Goal: Task Accomplishment & Management: Complete application form

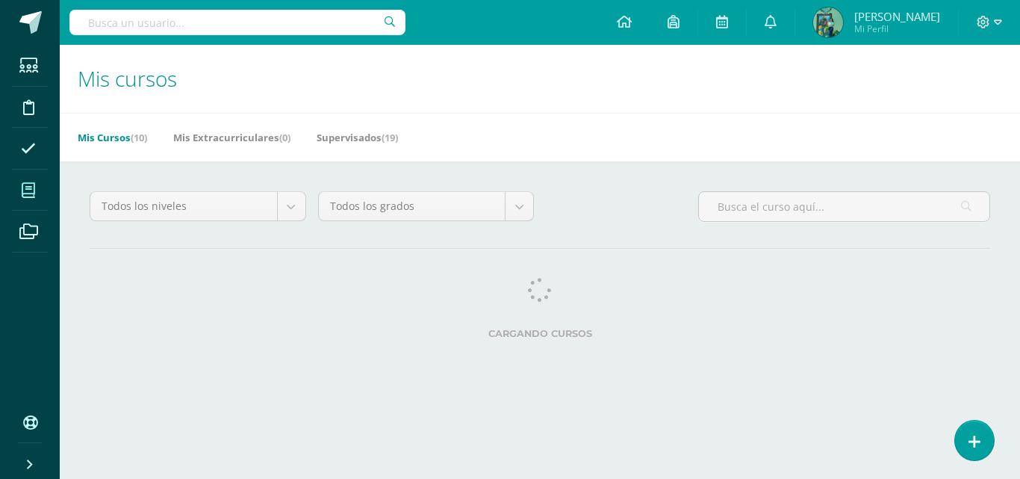
click at [38, 182] on span at bounding box center [29, 190] width 34 height 34
click at [40, 187] on span at bounding box center [29, 190] width 34 height 34
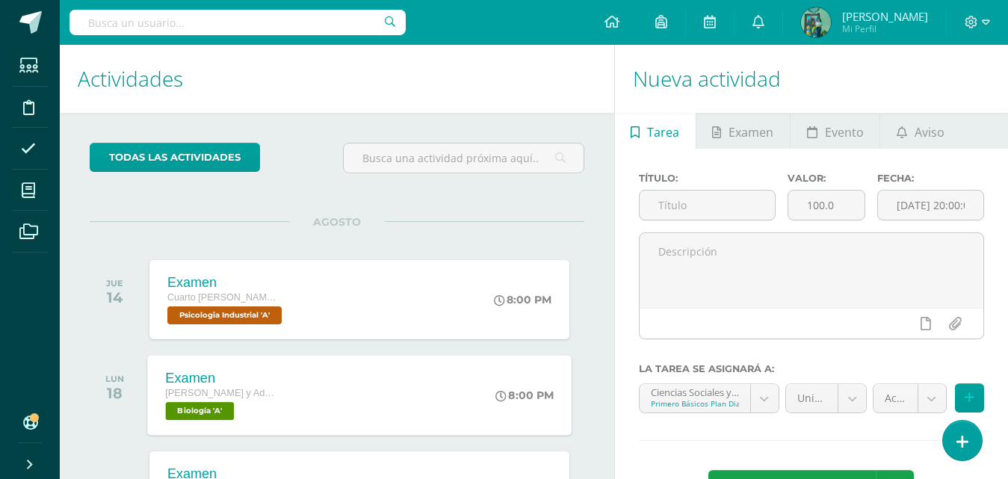
click at [298, 383] on div "Examen Quinto Finanzas y Admon Diario Biología 'A' 8:00 PM Examen Biología Carg…" at bounding box center [359, 395] width 424 height 80
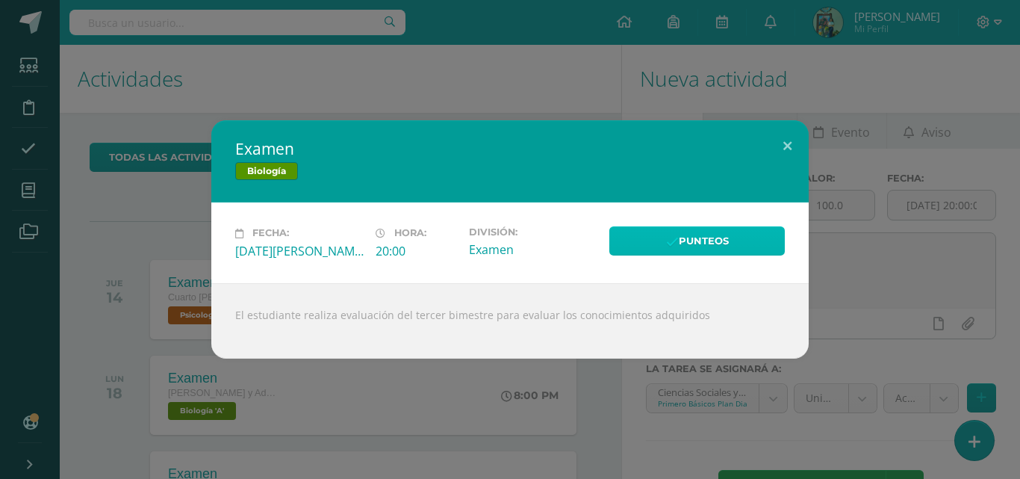
click at [710, 237] on link "Punteos" at bounding box center [698, 240] width 176 height 29
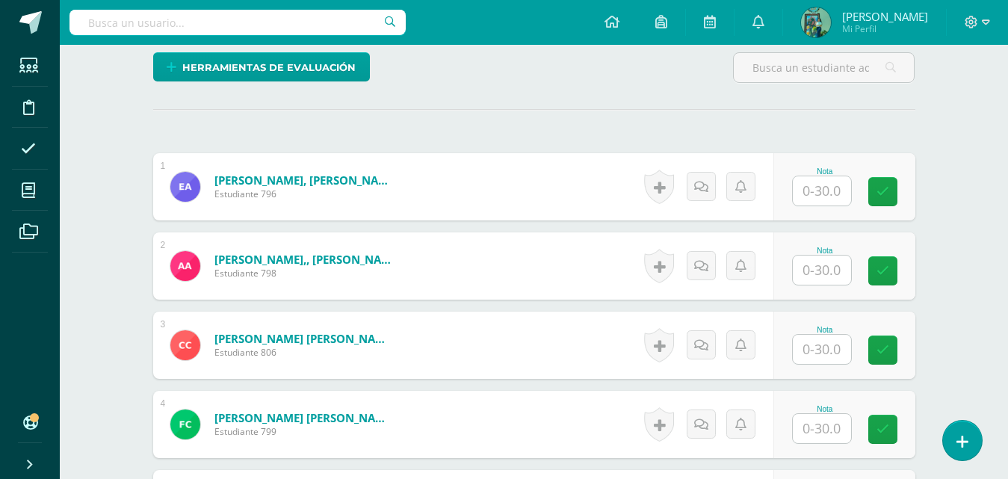
scroll to position [394, 0]
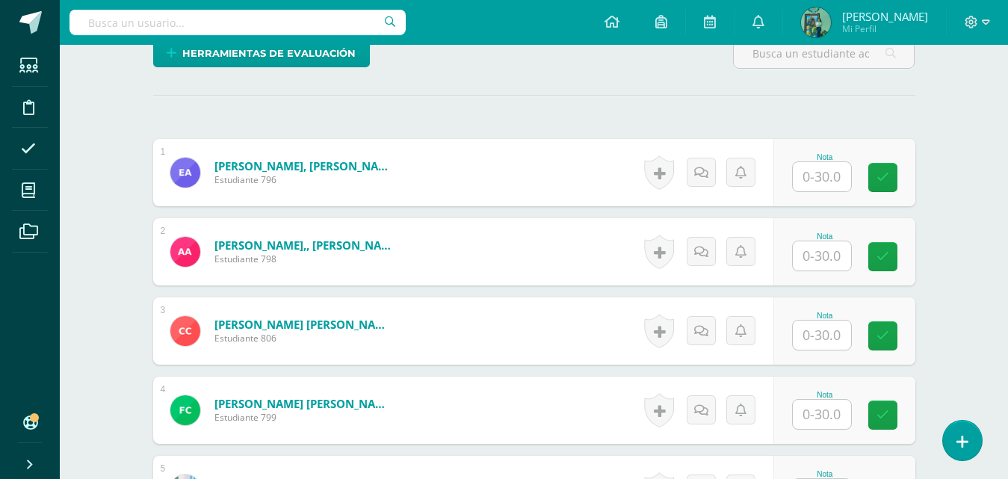
click at [842, 176] on input "text" at bounding box center [822, 176] width 58 height 29
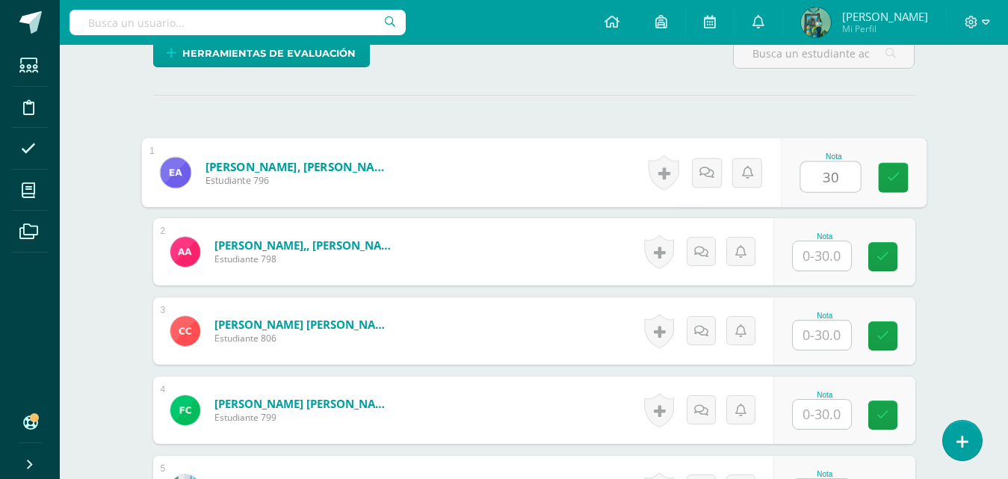
type input "30"
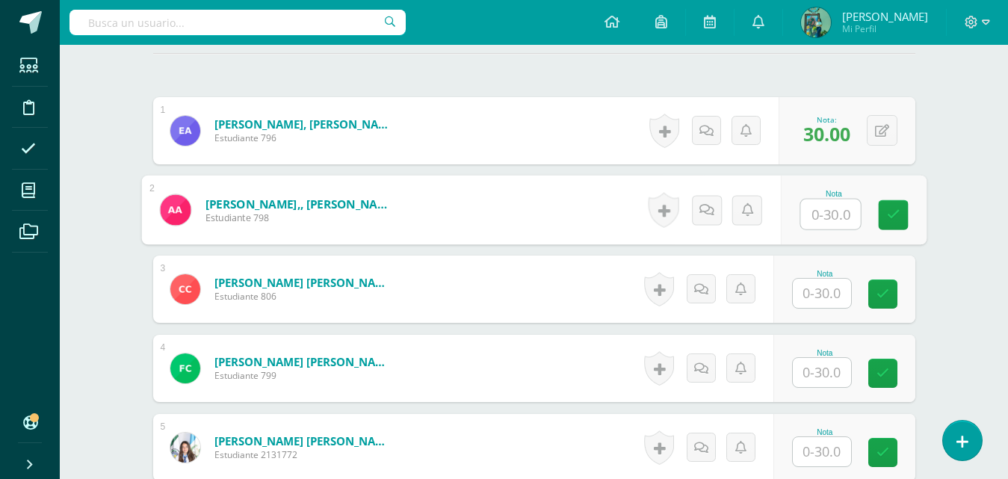
scroll to position [462, 0]
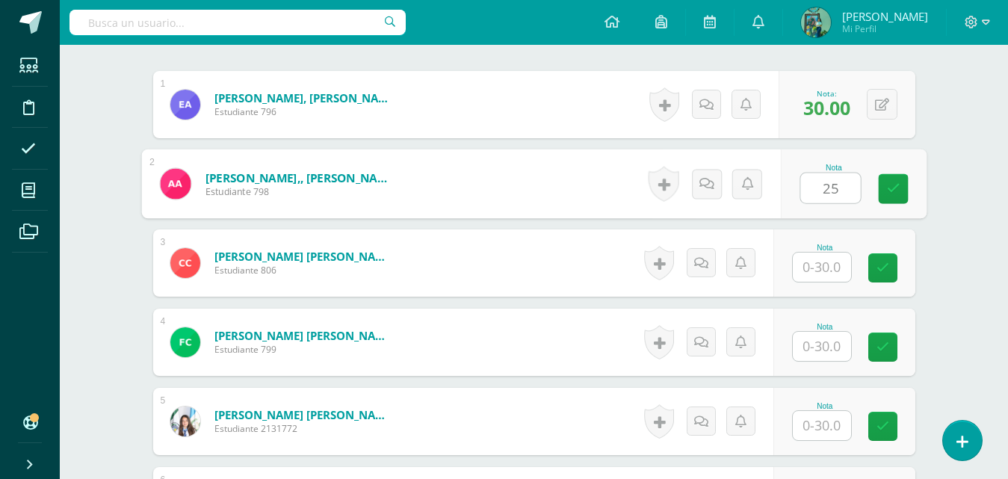
type input "25"
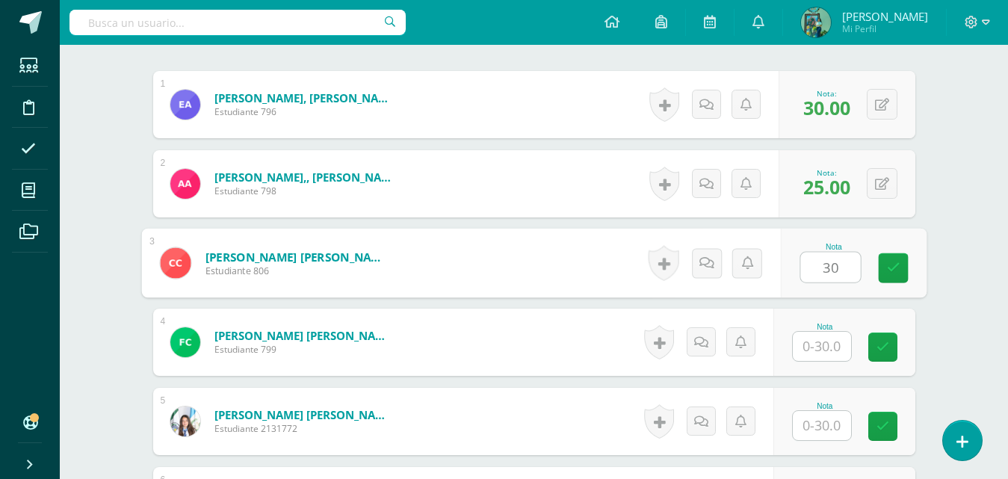
type input "30"
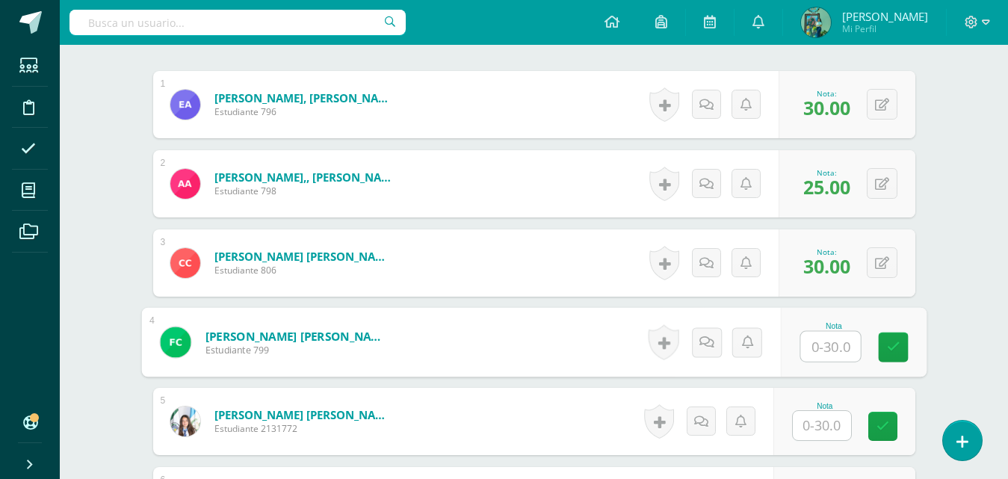
click at [803, 428] on input "text" at bounding box center [822, 425] width 58 height 29
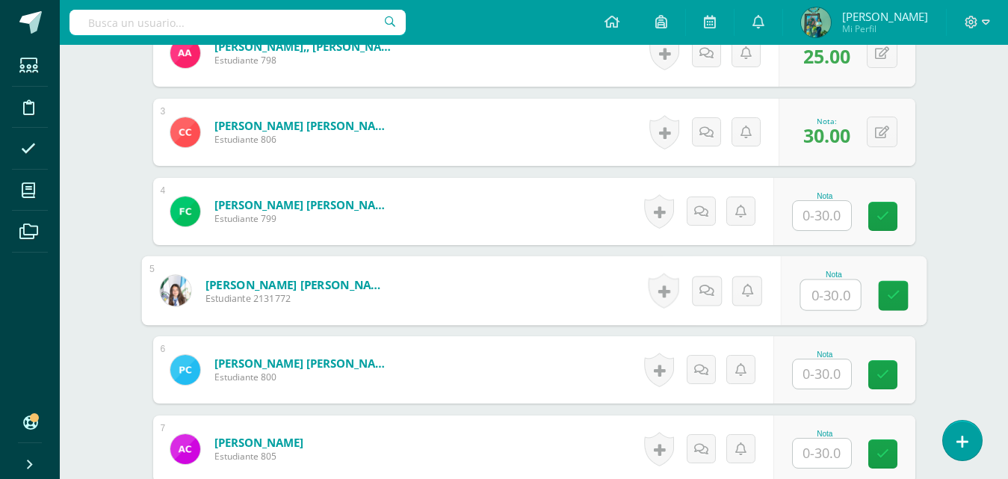
scroll to position [570, 0]
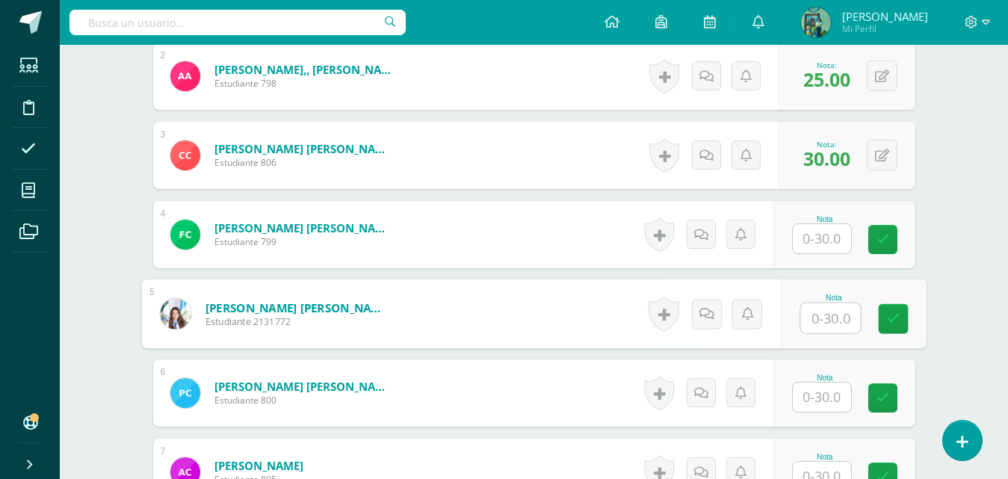
click at [849, 320] on input "text" at bounding box center [830, 318] width 60 height 30
type input "30"
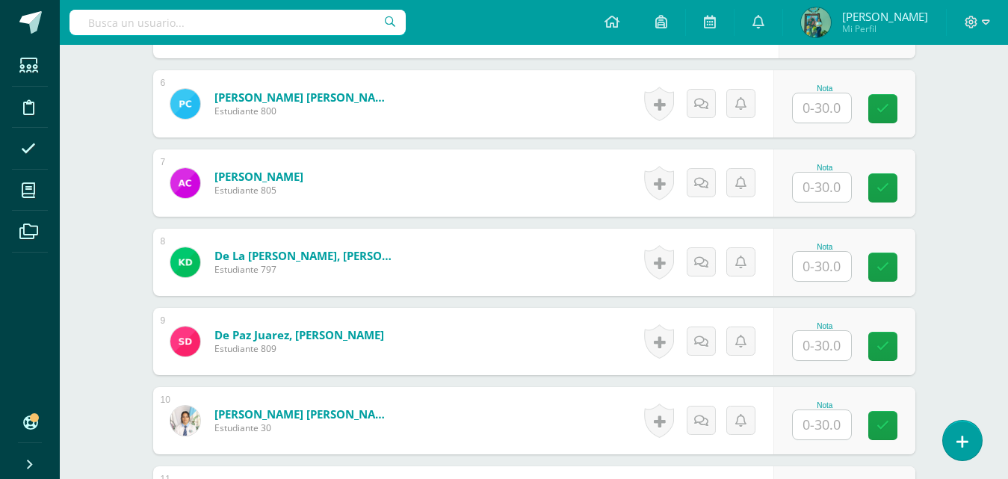
scroll to position [883, 0]
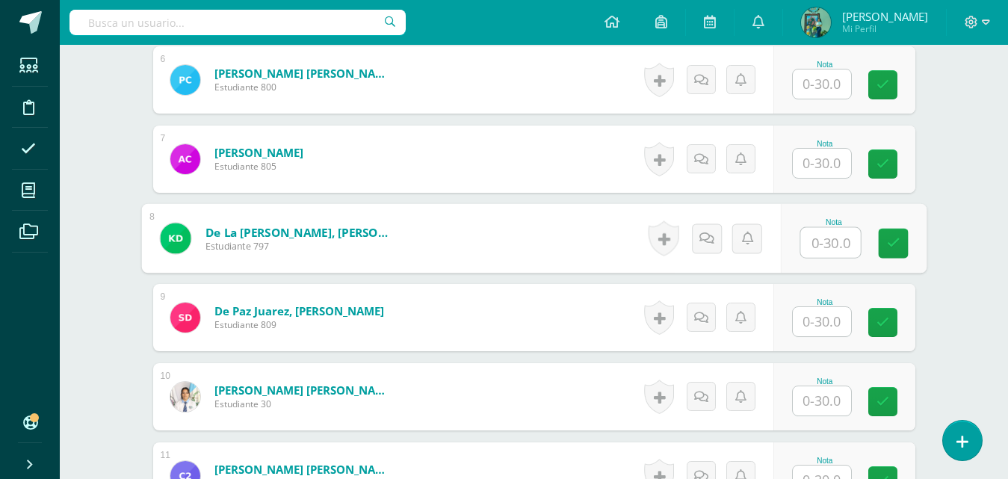
click at [818, 242] on input "text" at bounding box center [830, 243] width 60 height 30
type input "30"
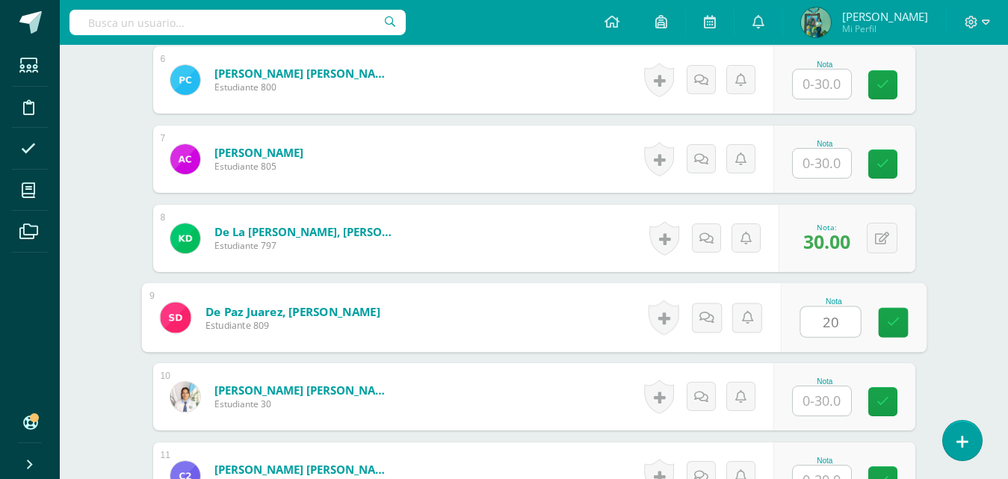
type input "20"
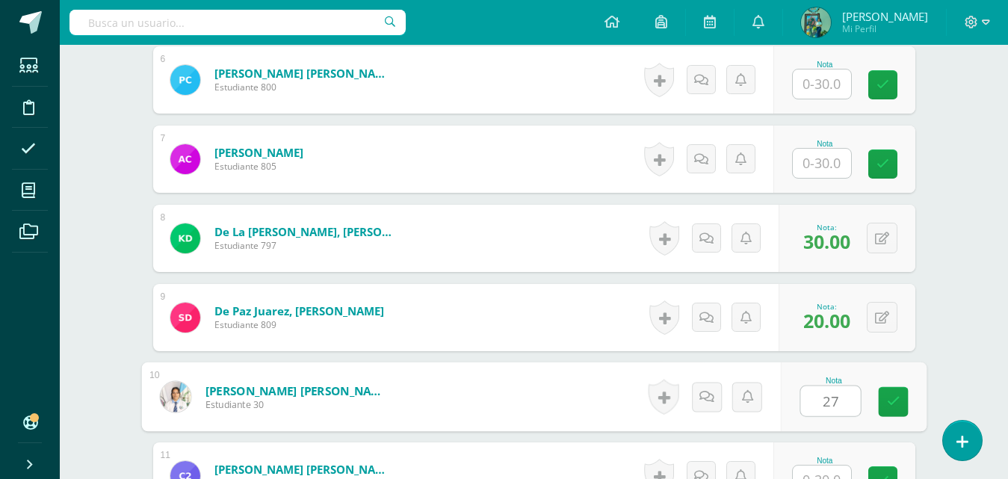
type input "27"
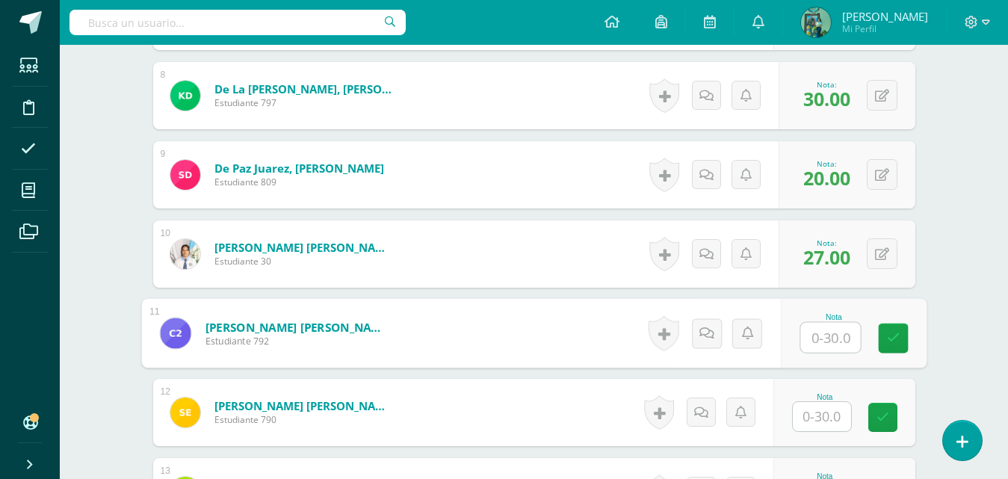
scroll to position [1034, 0]
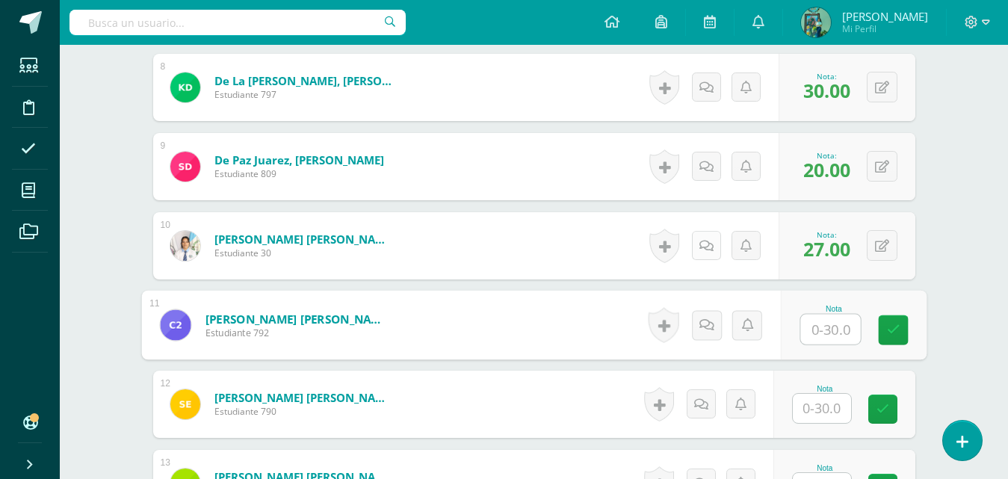
click at [697, 250] on link at bounding box center [706, 245] width 29 height 29
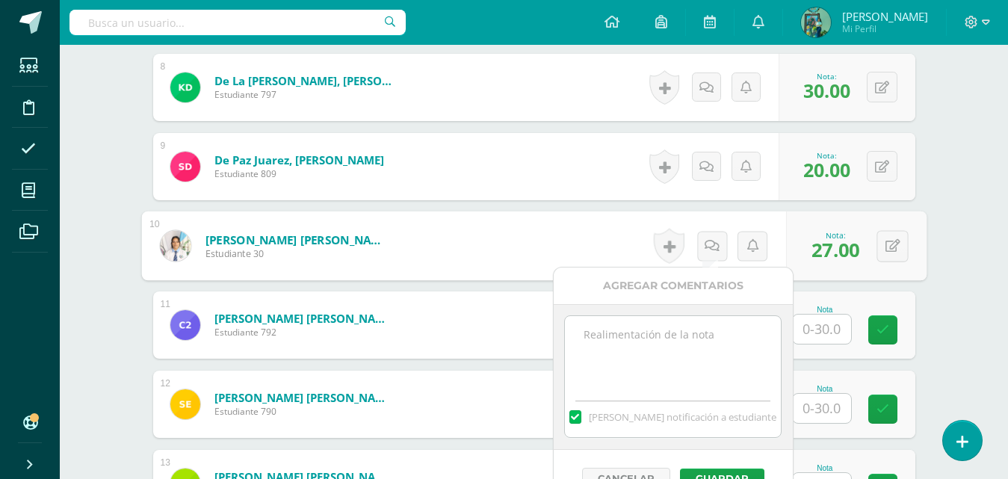
click at [624, 341] on textarea at bounding box center [673, 353] width 216 height 75
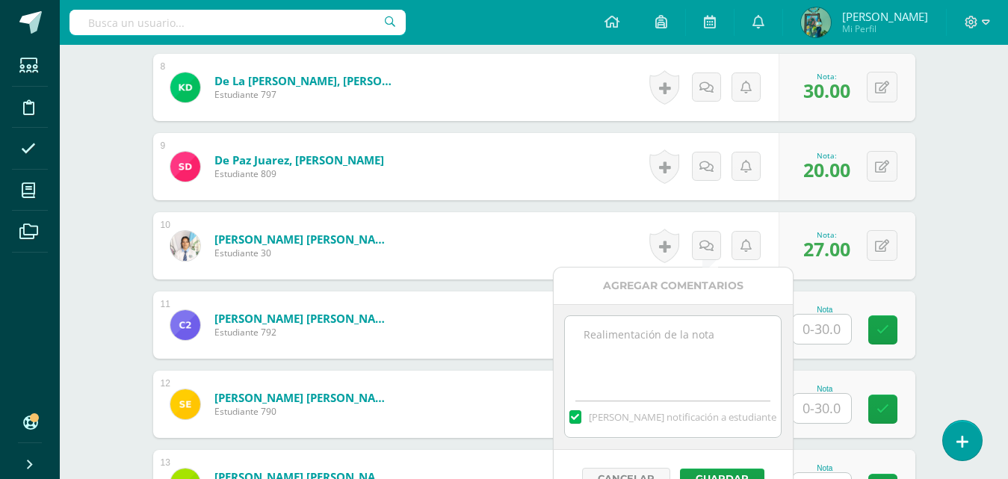
type textarea "u"
type textarea "Uso de celular para su exposición"
click at [734, 471] on button "Guardar" at bounding box center [722, 477] width 84 height 19
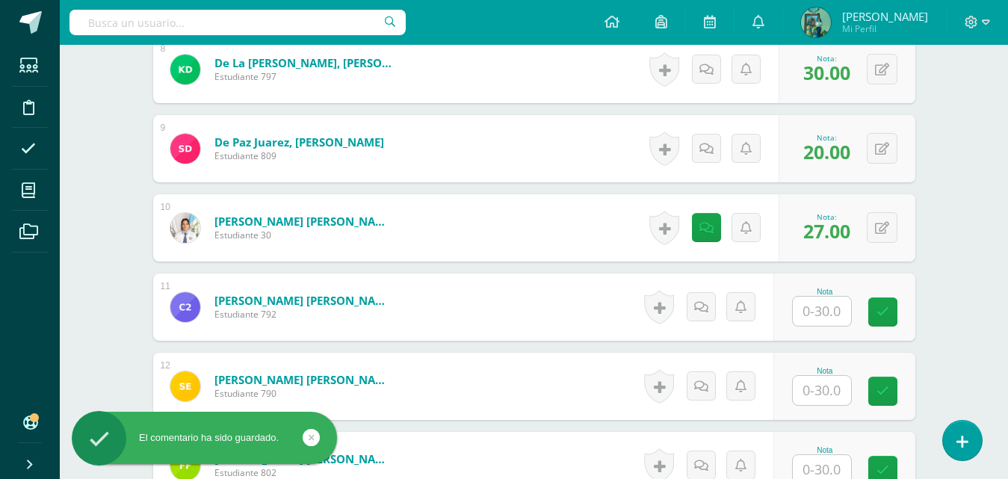
scroll to position [1056, 0]
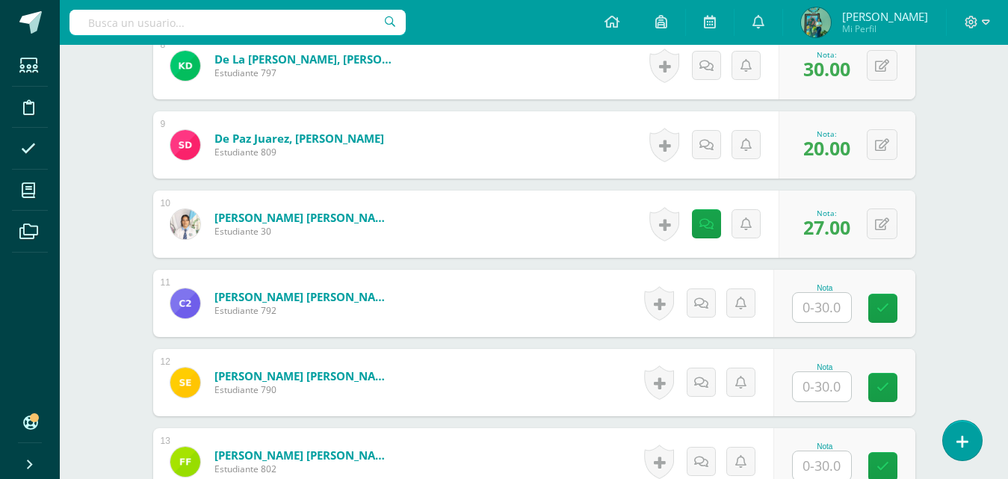
click at [829, 308] on input "text" at bounding box center [822, 307] width 58 height 29
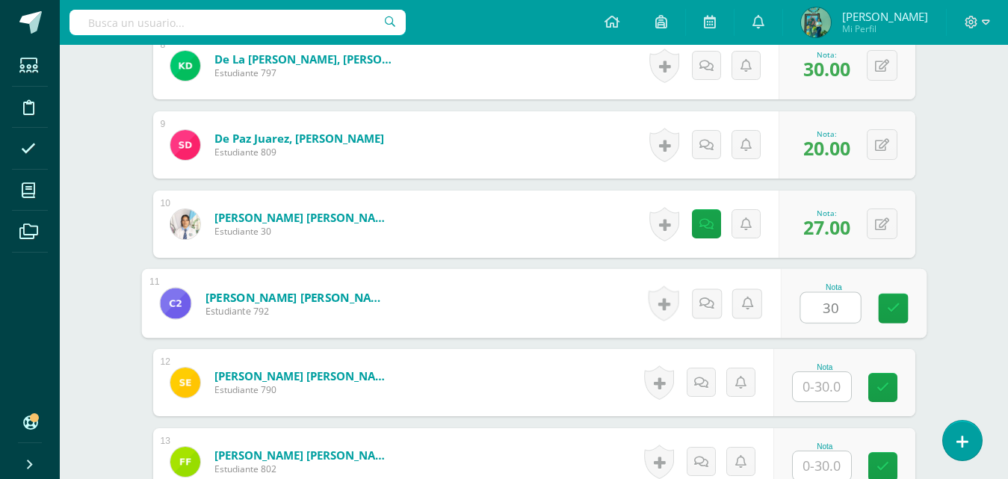
type input "30"
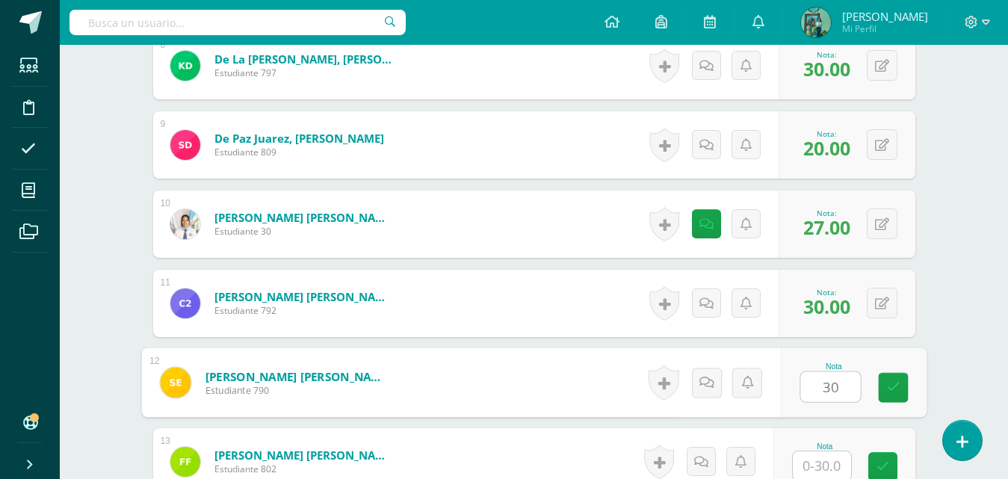
type input "30"
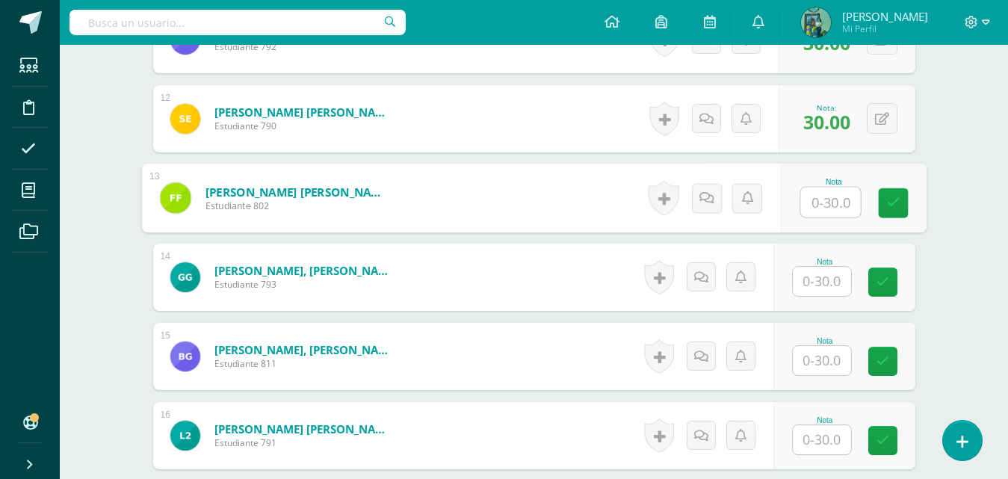
scroll to position [1342, 0]
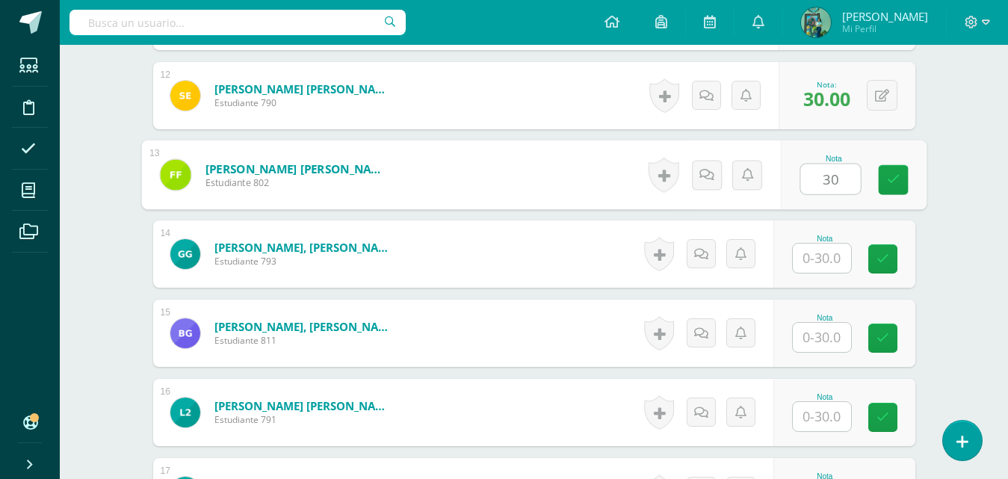
type input "30"
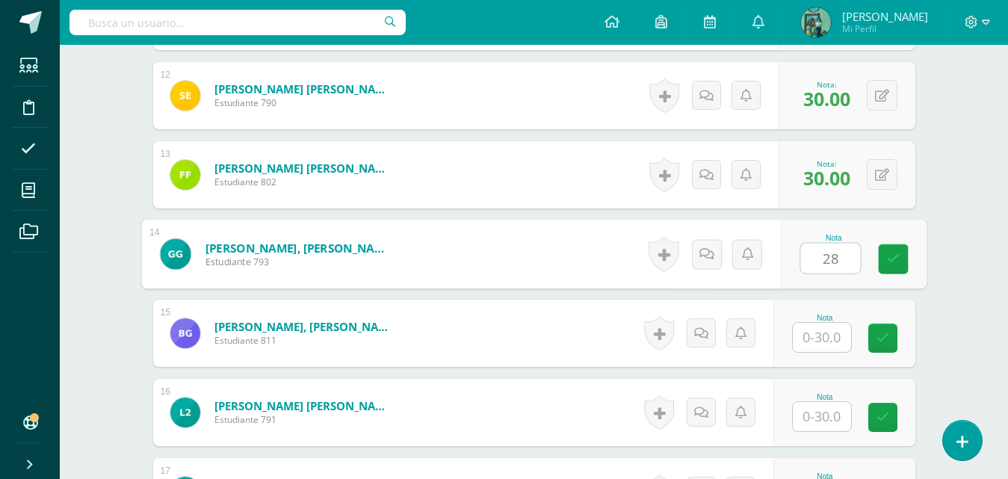
type input "28"
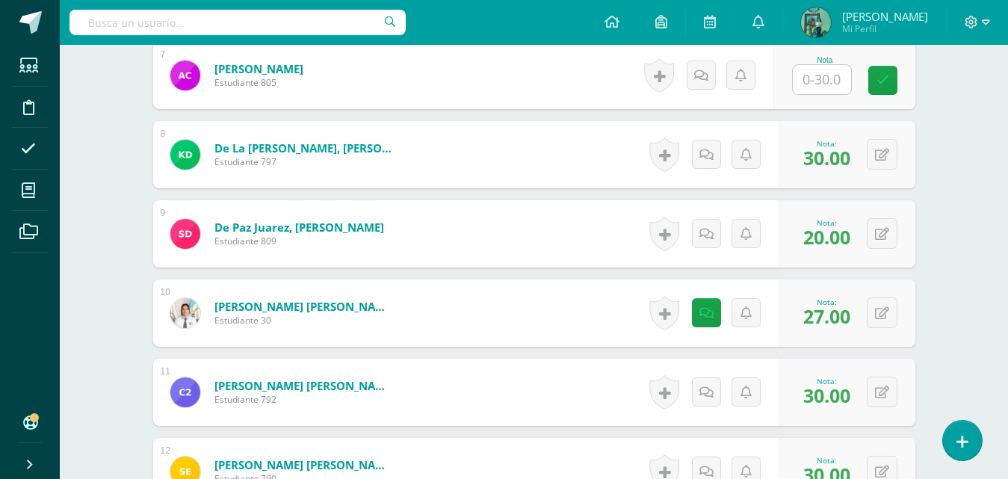
scroll to position [952, 0]
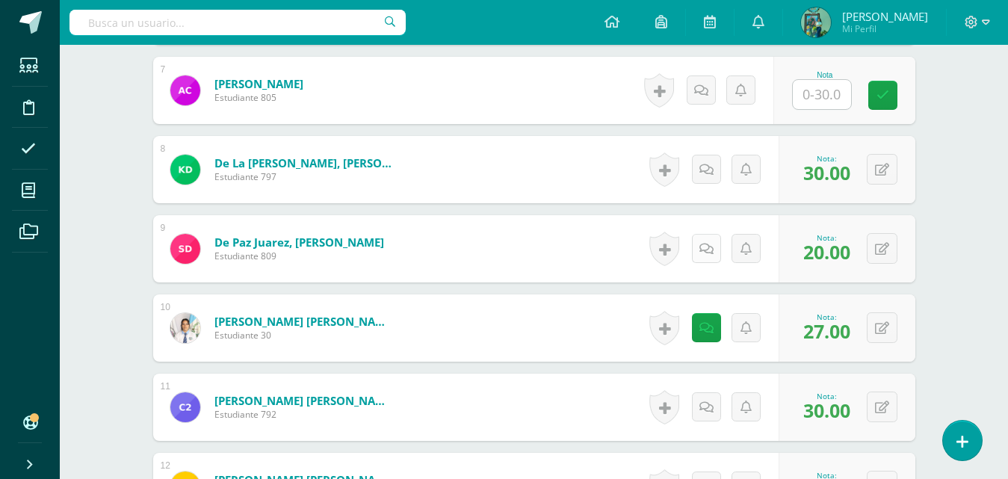
click at [697, 252] on link at bounding box center [706, 248] width 29 height 29
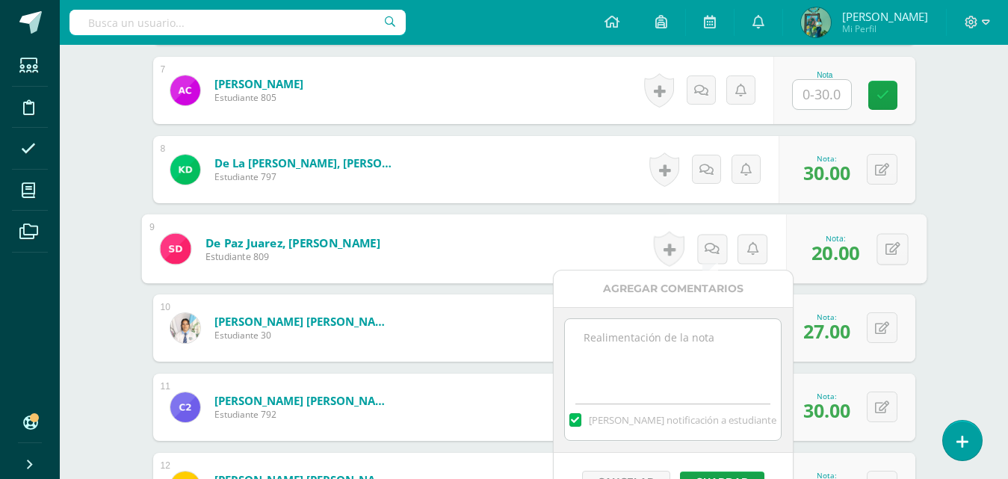
click at [619, 336] on textarea at bounding box center [673, 356] width 216 height 75
type textarea "No realizó exposición"
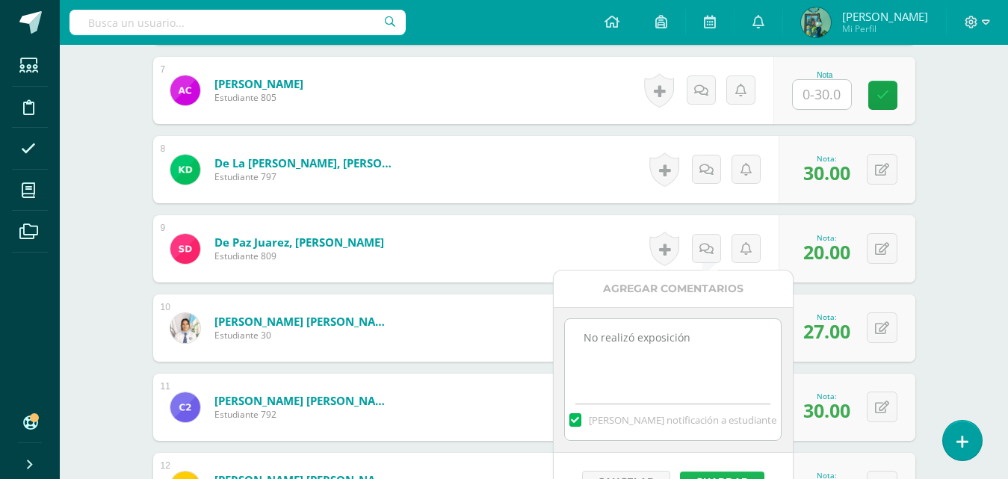
click at [729, 471] on button "Guardar" at bounding box center [722, 480] width 84 height 19
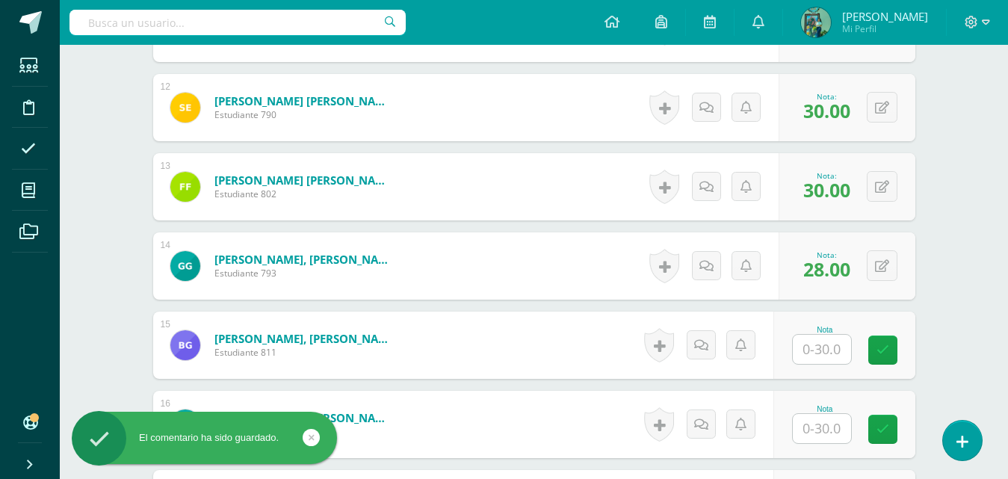
scroll to position [1342, 0]
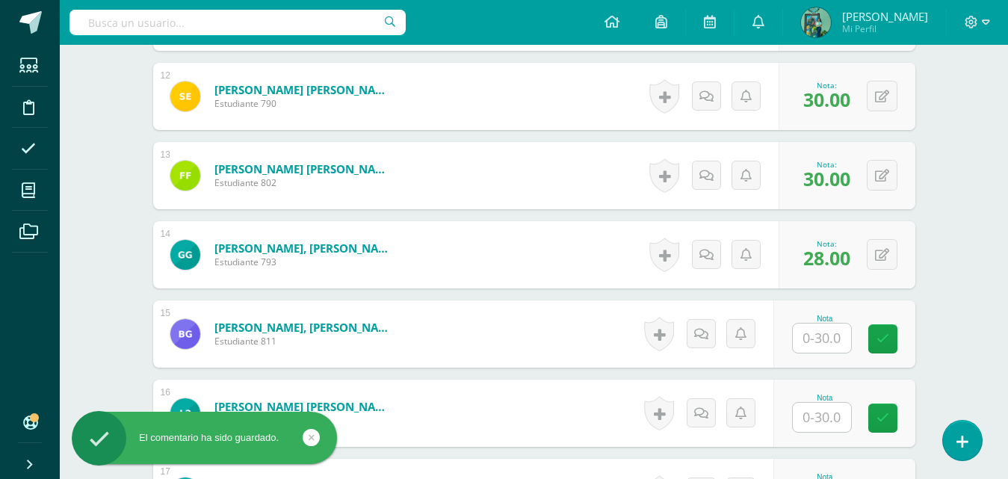
click at [818, 344] on input "text" at bounding box center [822, 337] width 58 height 29
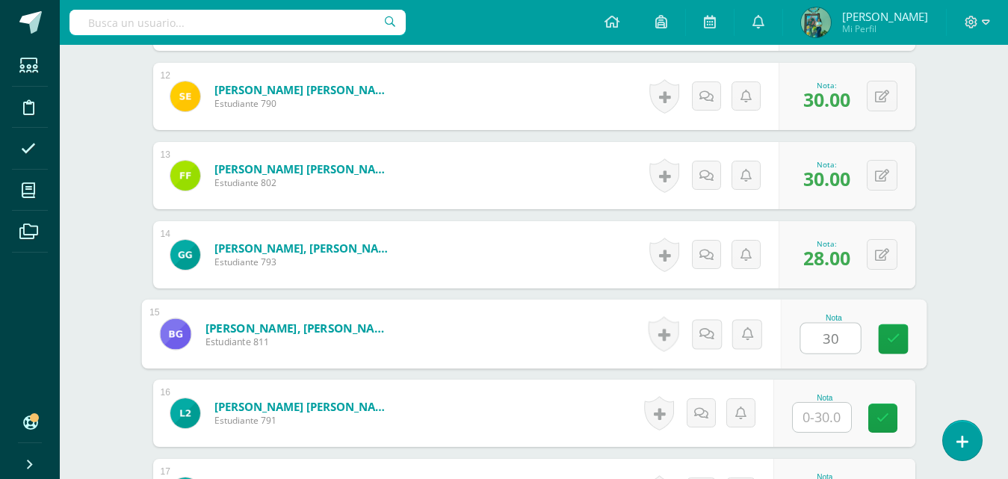
type input "30"
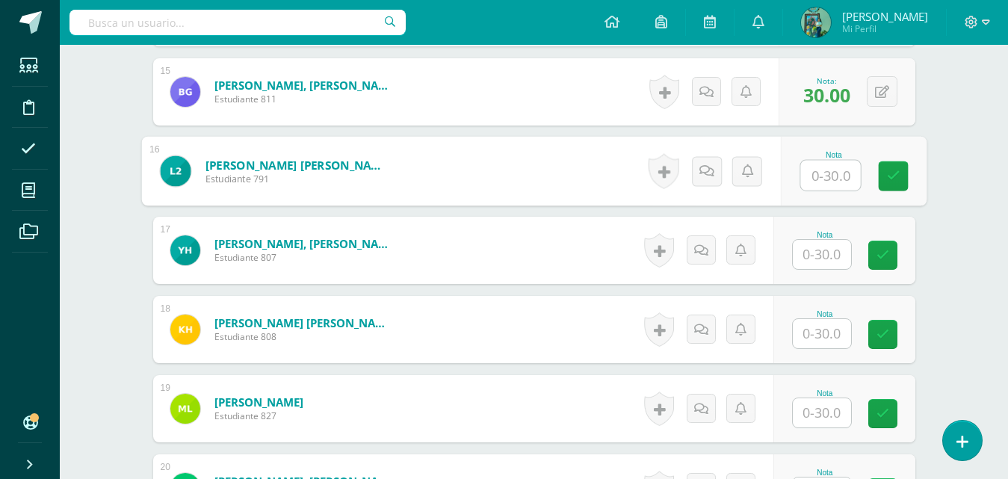
scroll to position [1586, 0]
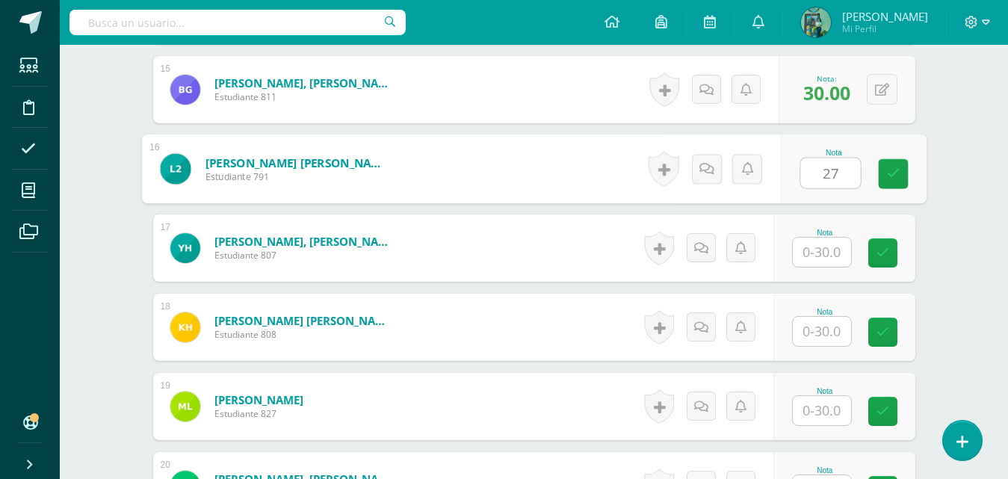
type input "27"
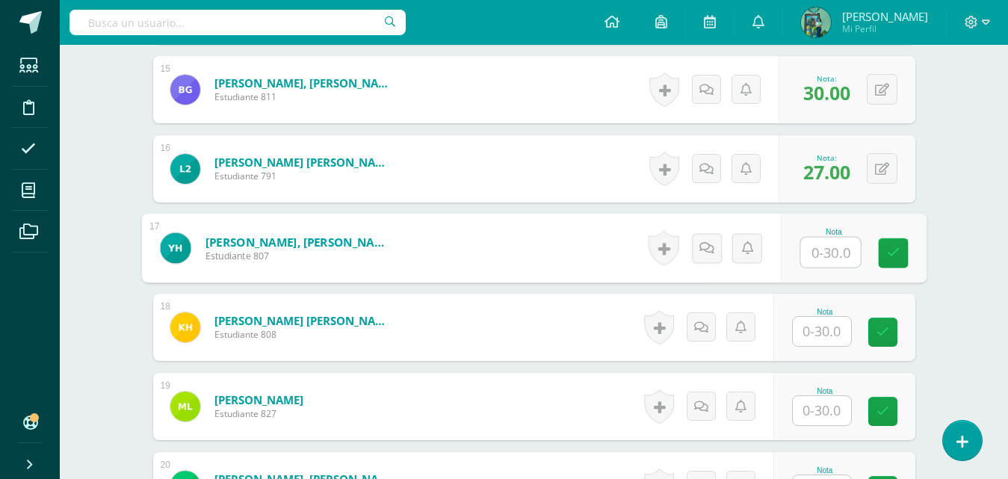
click at [728, 181] on div "Historial de actividad No hay historial para esta actividad Agregar Comentarios…" at bounding box center [711, 168] width 134 height 67
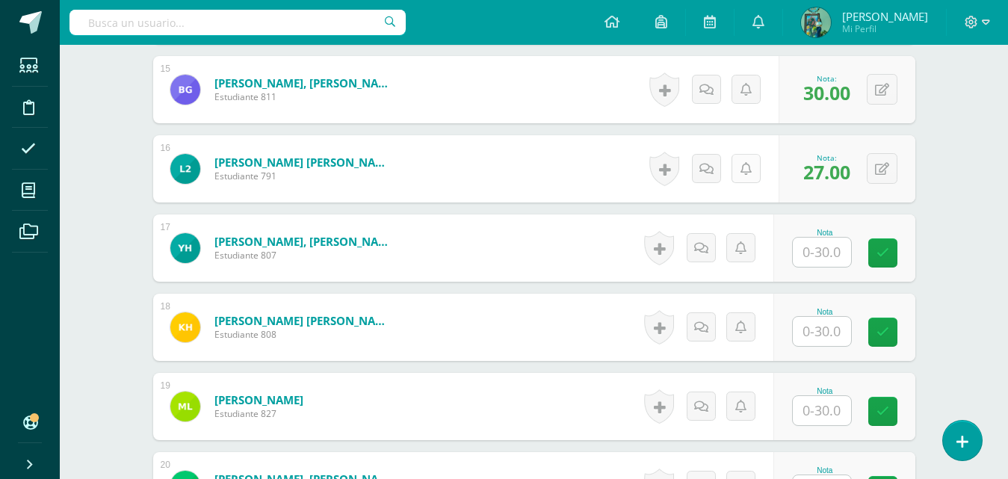
click at [737, 171] on link at bounding box center [745, 168] width 29 height 29
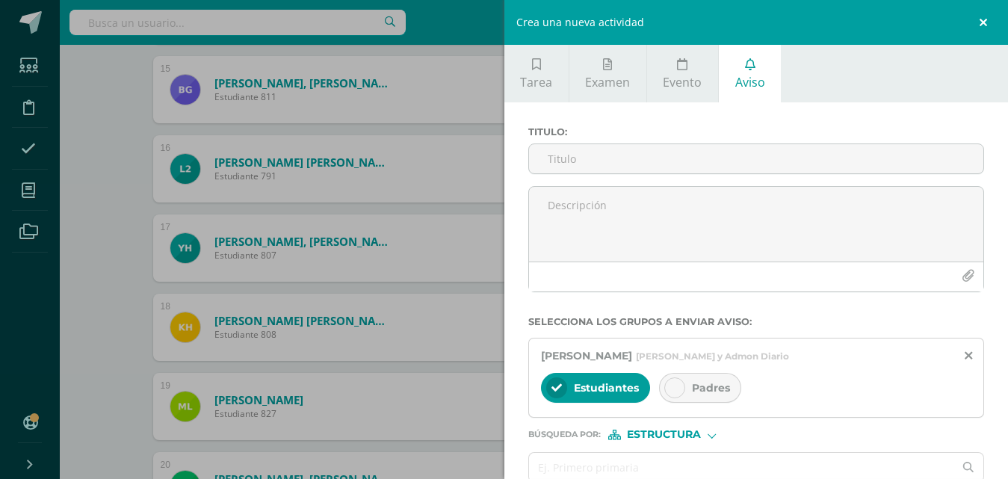
click at [989, 18] on link at bounding box center [985, 22] width 45 height 45
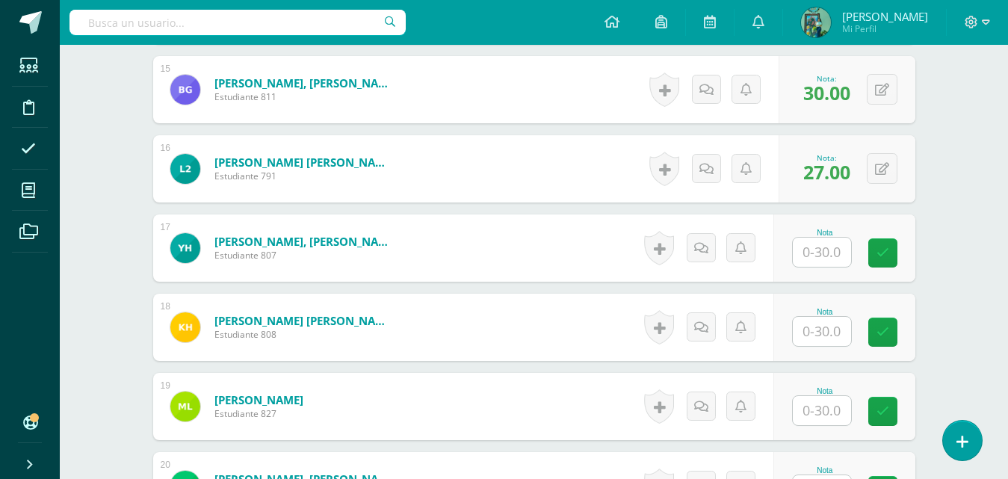
click at [823, 259] on input "text" at bounding box center [822, 252] width 58 height 29
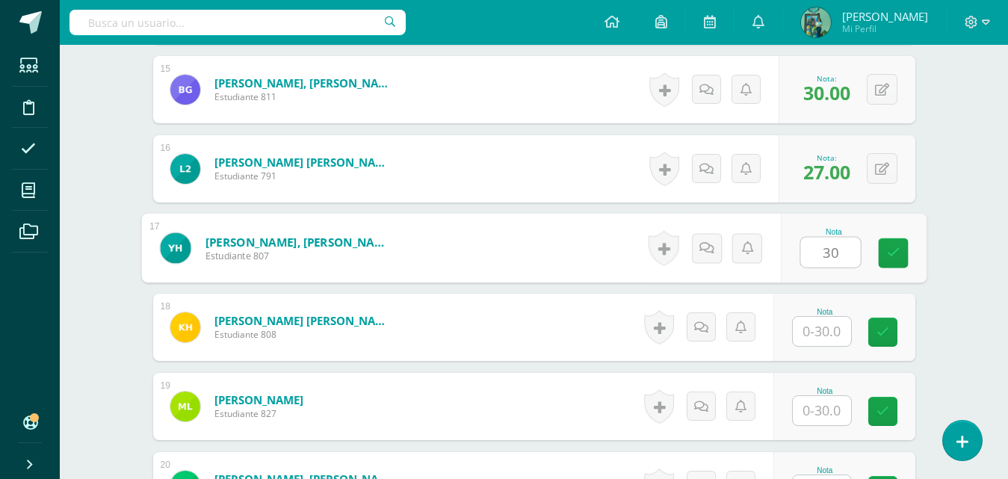
type input "30"
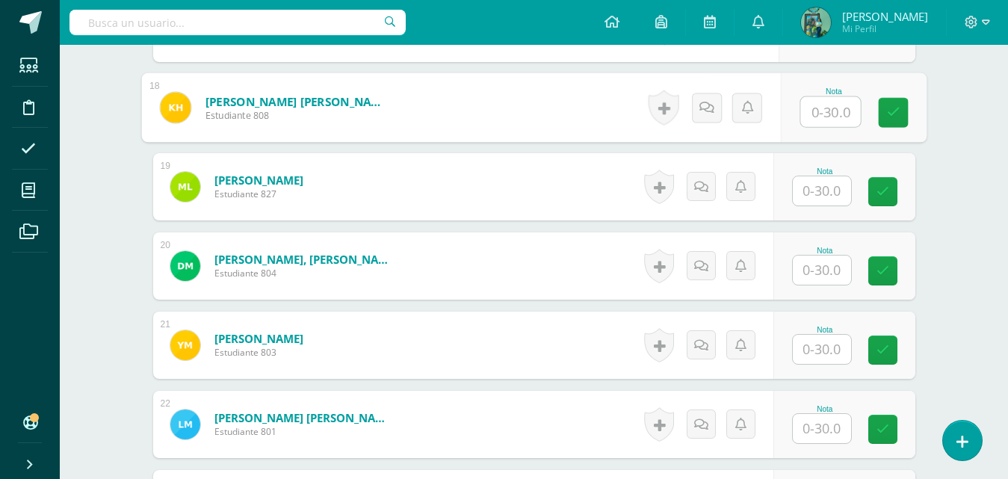
scroll to position [1805, 0]
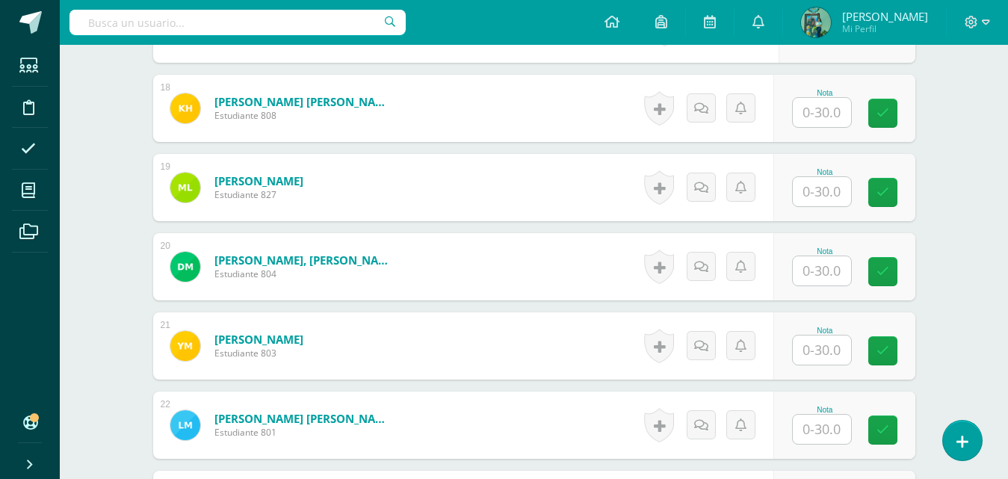
click at [825, 118] on input "text" at bounding box center [822, 112] width 58 height 29
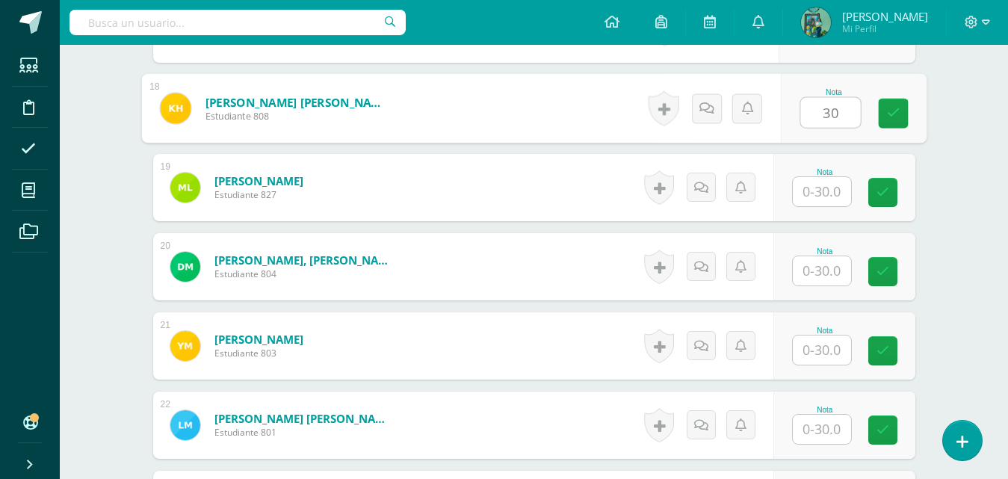
type input "30"
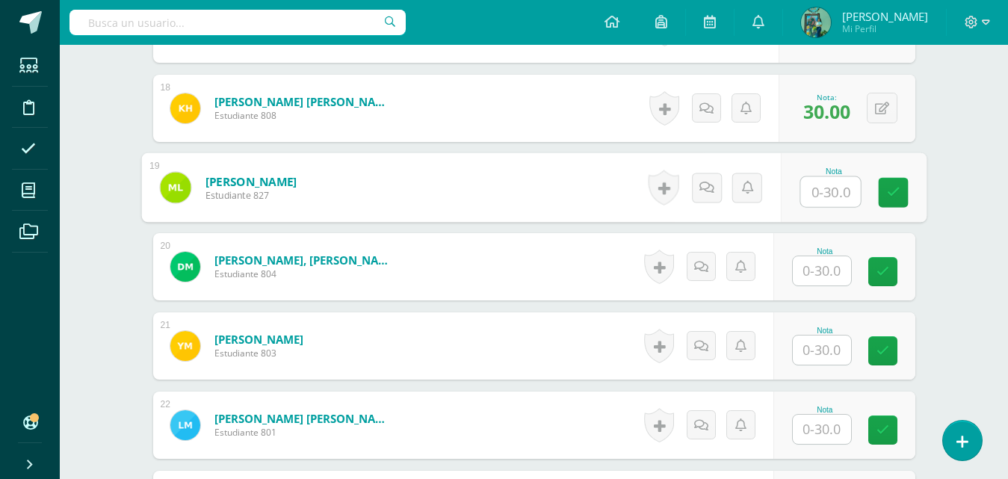
click at [837, 193] on input "text" at bounding box center [830, 192] width 60 height 30
type input "30"
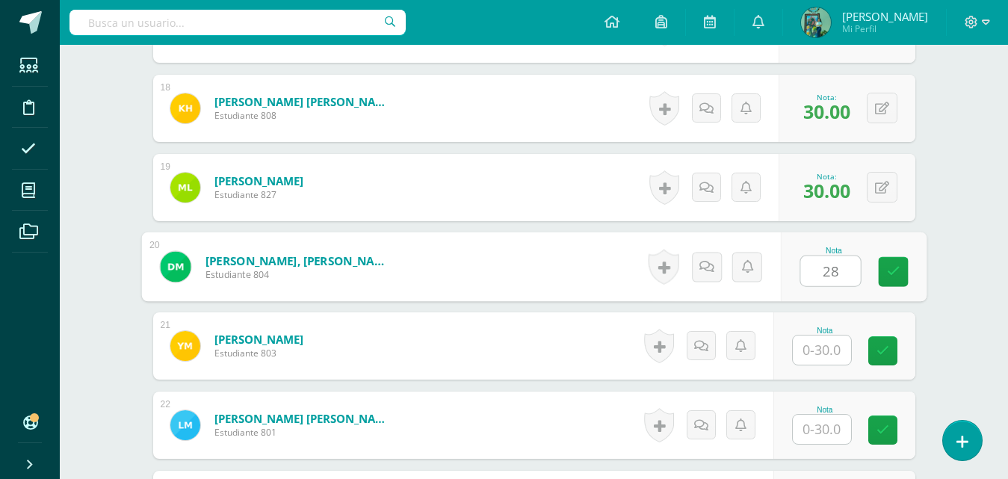
type input "28"
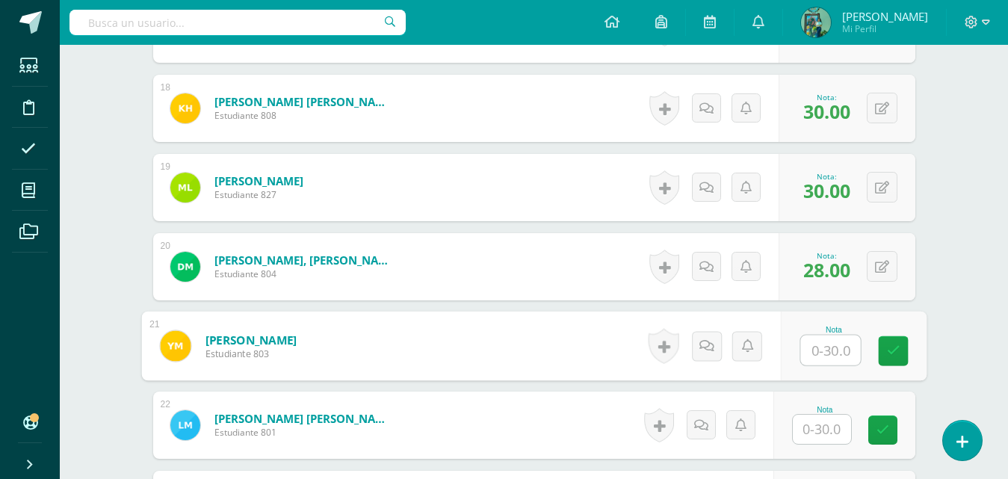
click at [841, 349] on input "text" at bounding box center [830, 350] width 60 height 30
type input "30"
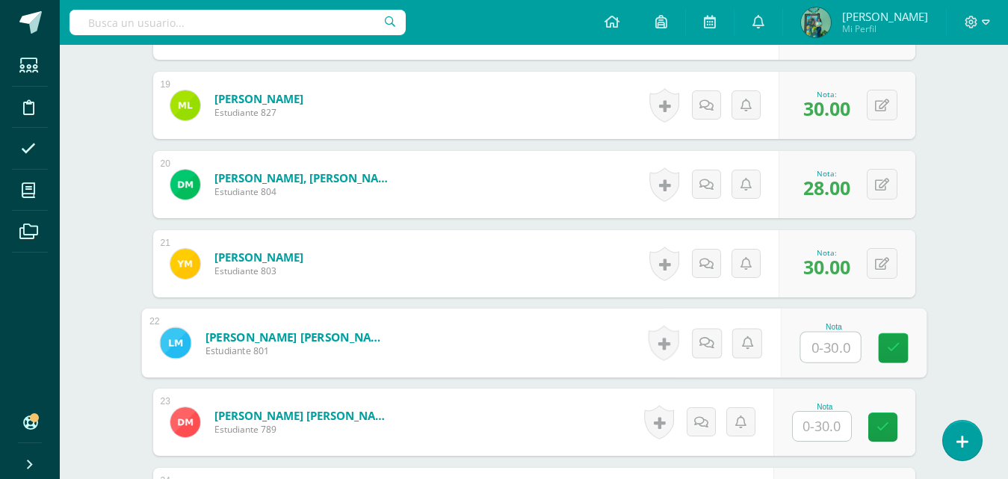
scroll to position [1895, 0]
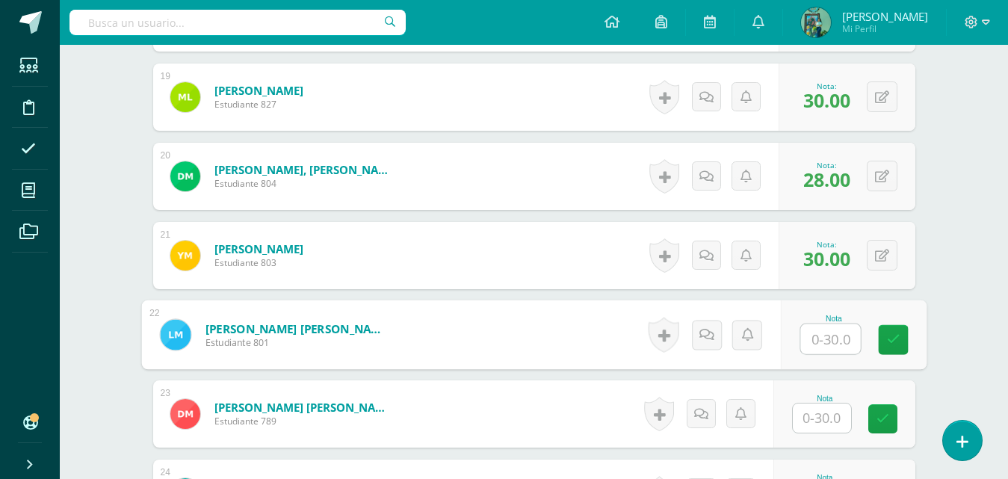
click at [844, 336] on input "text" at bounding box center [830, 339] width 60 height 30
click at [834, 335] on input "text" at bounding box center [830, 339] width 60 height 30
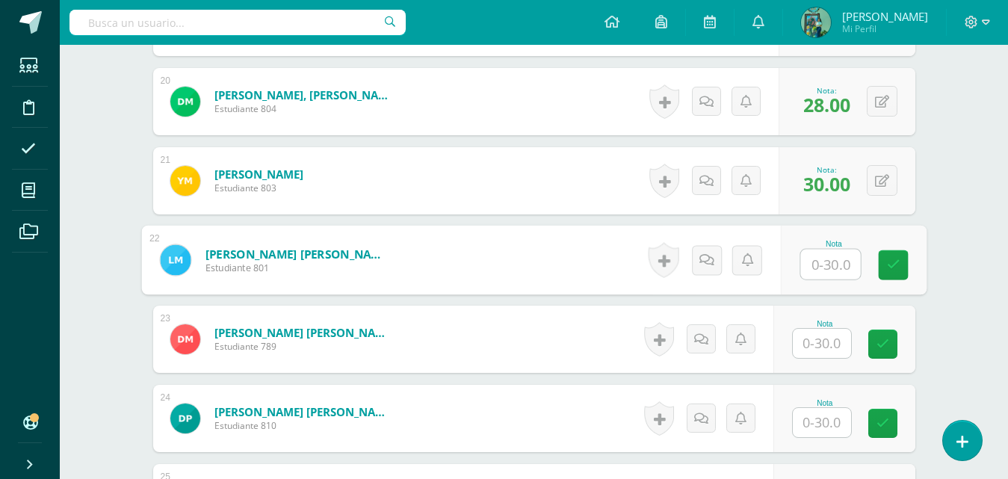
scroll to position [1980, 0]
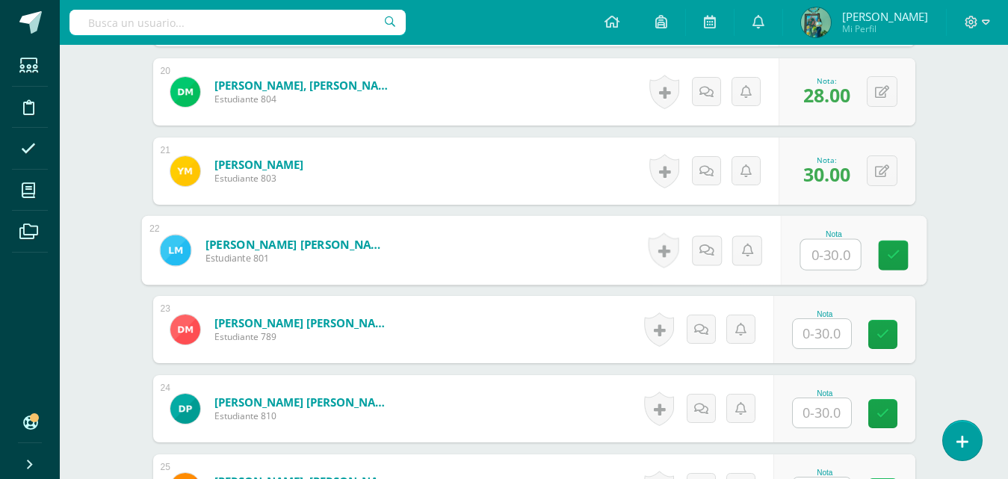
click at [814, 253] on input "text" at bounding box center [830, 255] width 60 height 30
click at [820, 253] on input "text" at bounding box center [830, 255] width 60 height 30
type input "27"
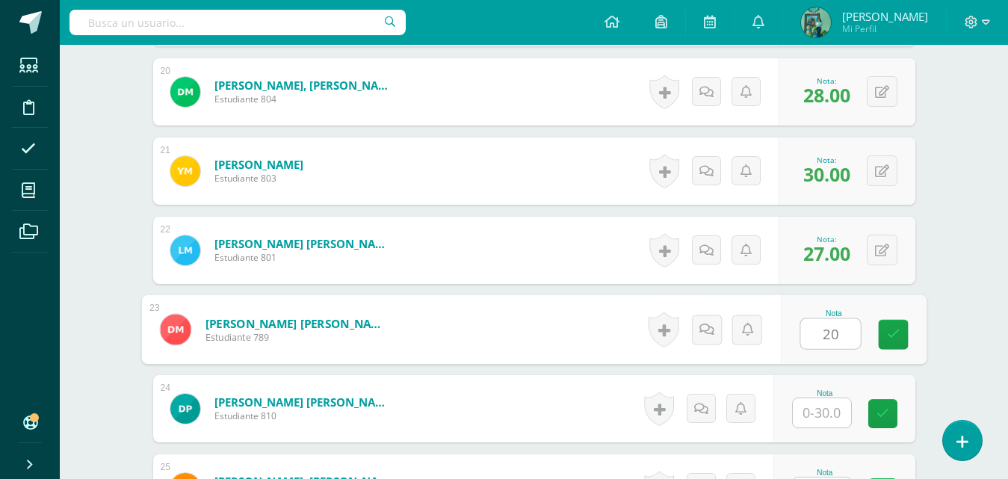
type input "20"
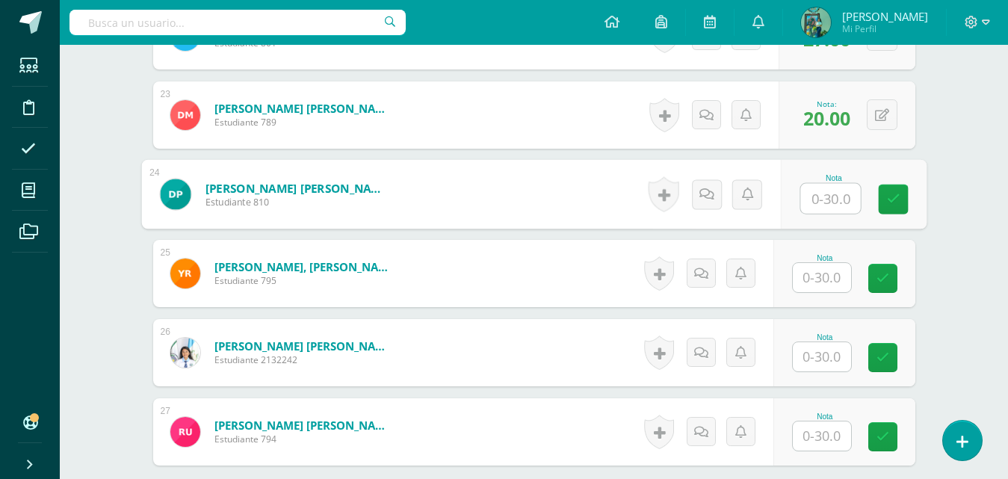
scroll to position [2188, 0]
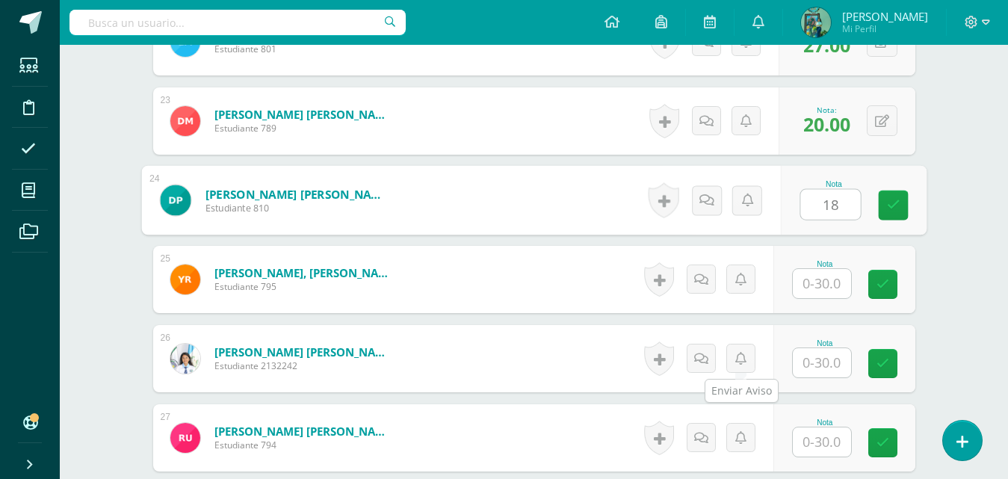
type input "1"
type input "28"
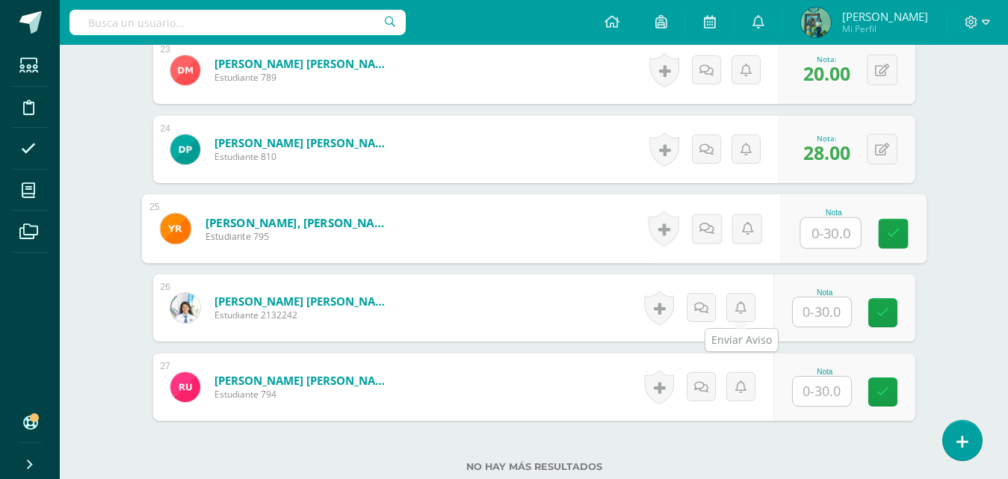
scroll to position [2243, 0]
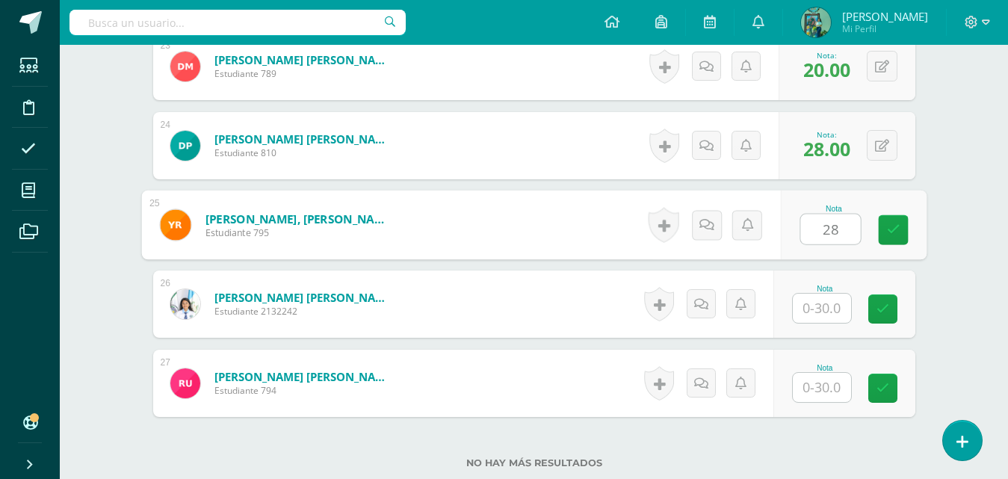
type input "28"
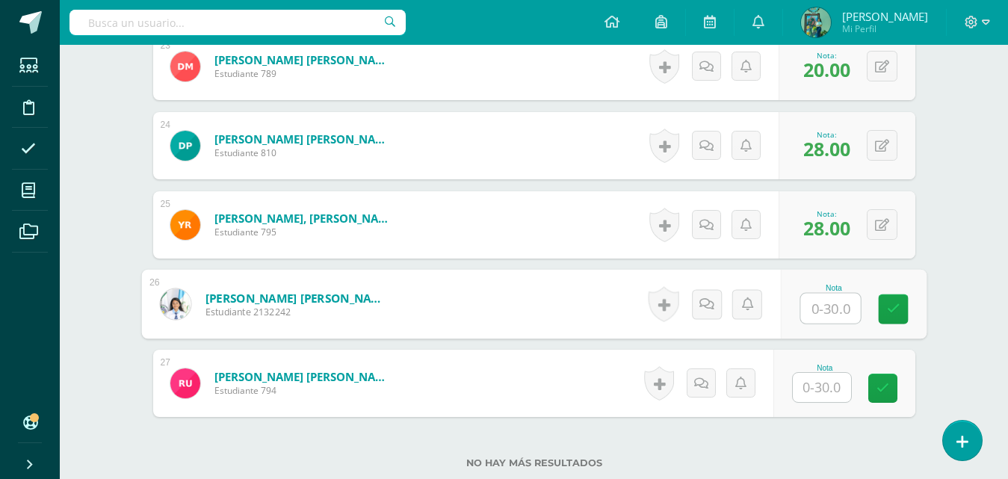
click at [819, 401] on input "text" at bounding box center [822, 387] width 58 height 29
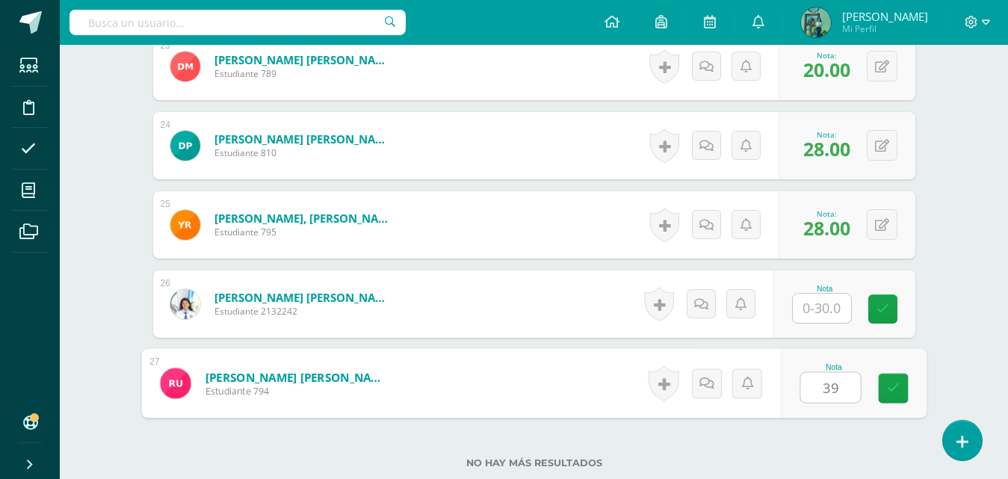
type input "3"
click at [817, 300] on input "text" at bounding box center [822, 308] width 58 height 29
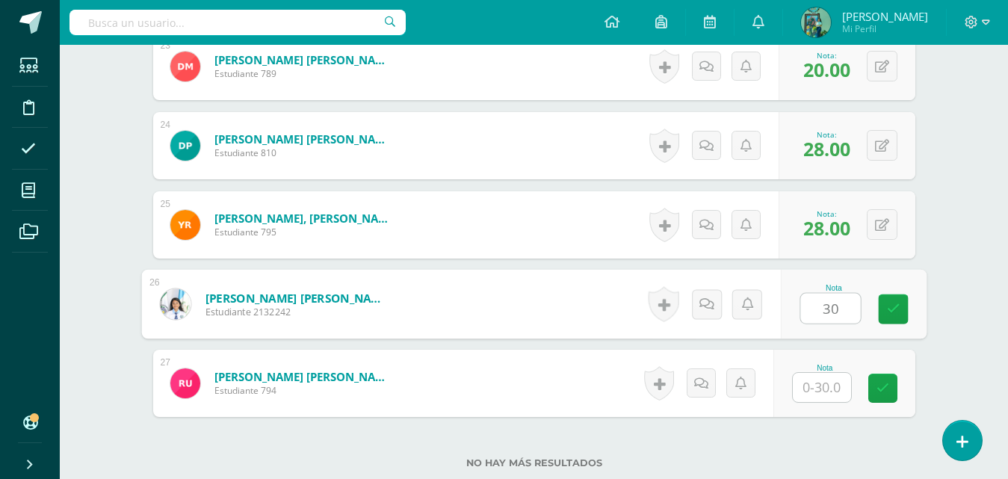
type input "30"
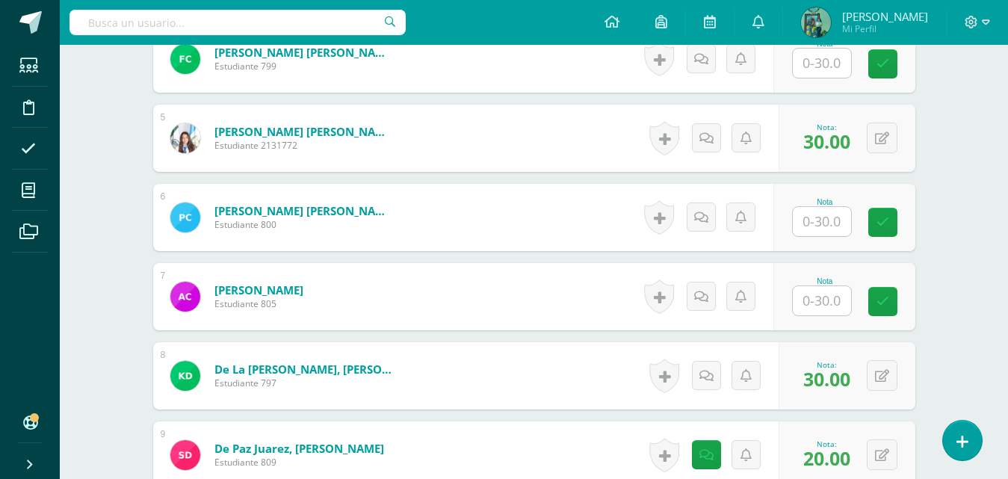
scroll to position [745, 0]
click at [837, 228] on input "text" at bounding box center [822, 222] width 58 height 29
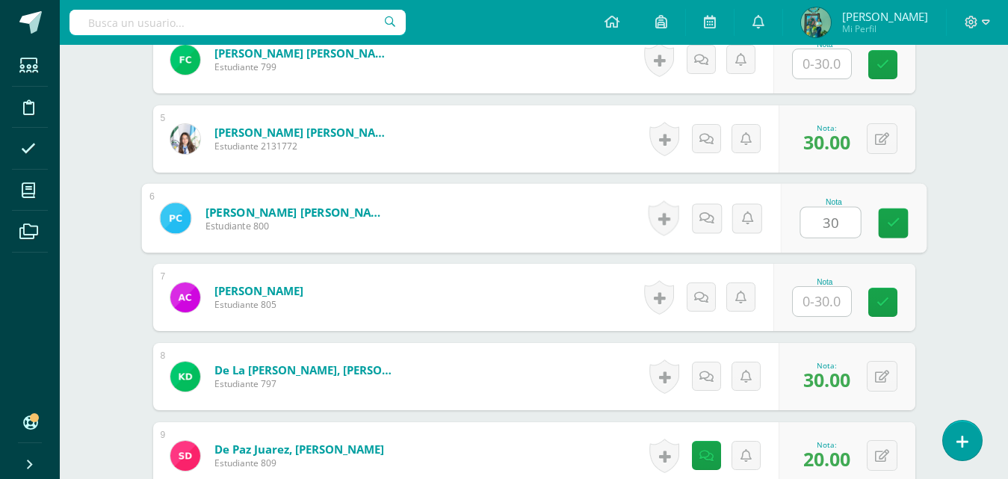
type input "30"
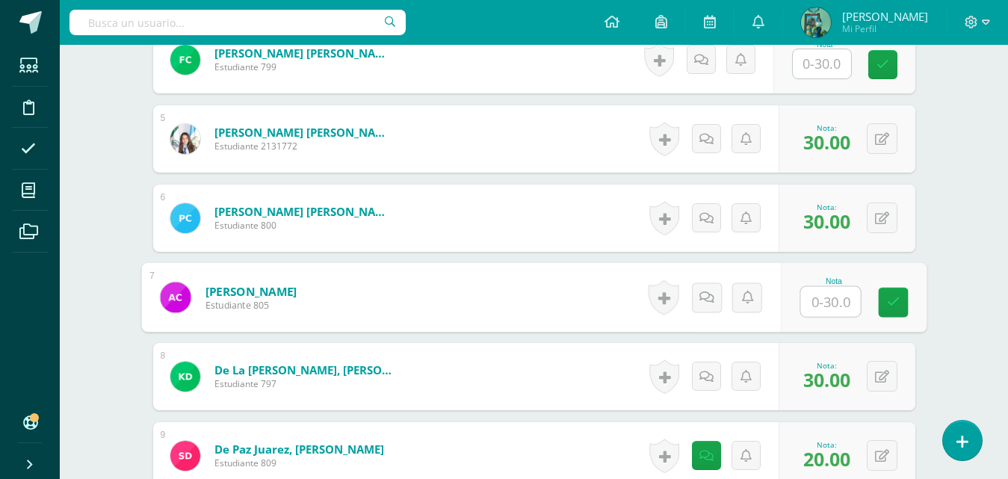
click at [844, 307] on input "text" at bounding box center [830, 302] width 60 height 30
type input "30"
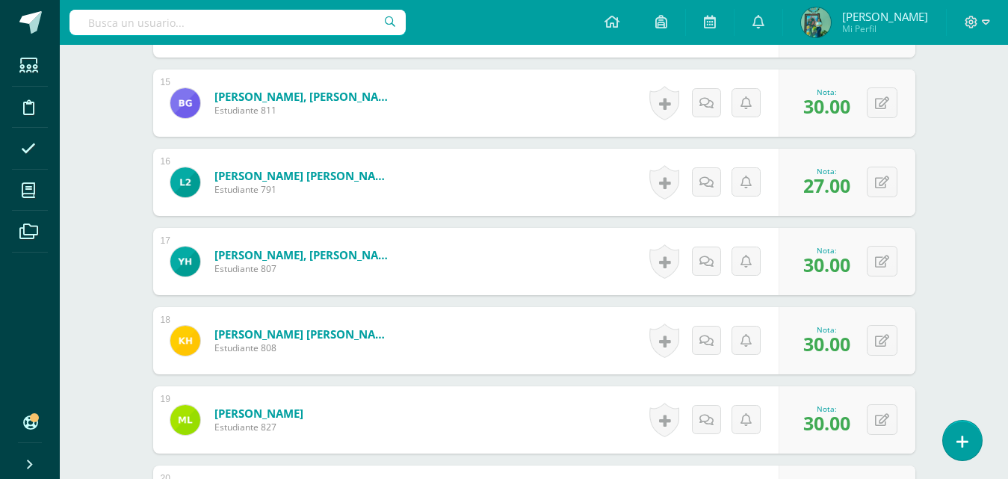
scroll to position [1572, 0]
click at [713, 183] on link at bounding box center [706, 182] width 29 height 29
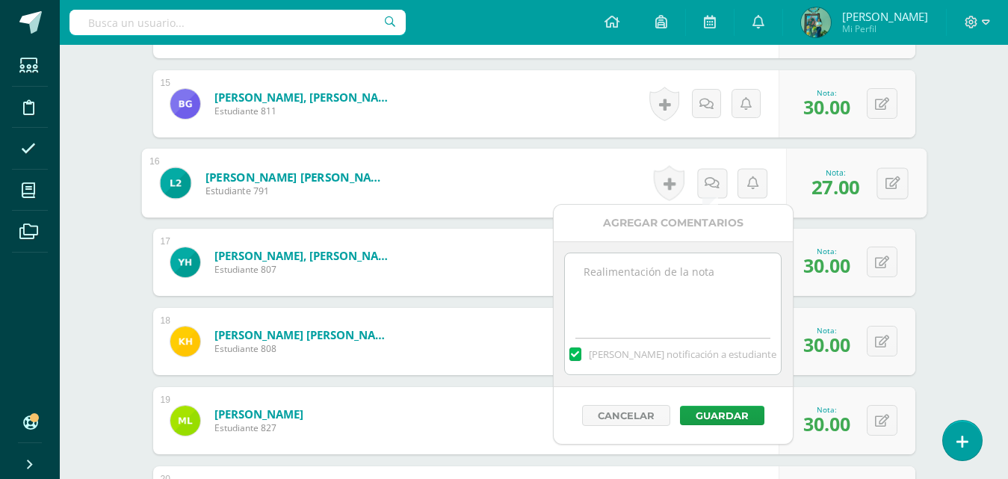
click at [658, 276] on textarea at bounding box center [673, 290] width 216 height 75
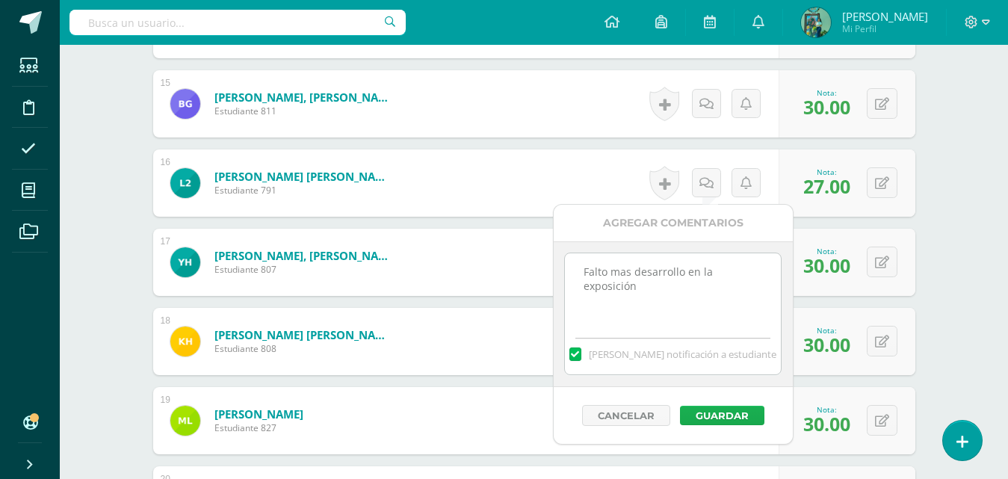
type textarea "Falto mas desarrollo en la exposición"
click at [733, 410] on button "Guardar" at bounding box center [722, 415] width 84 height 19
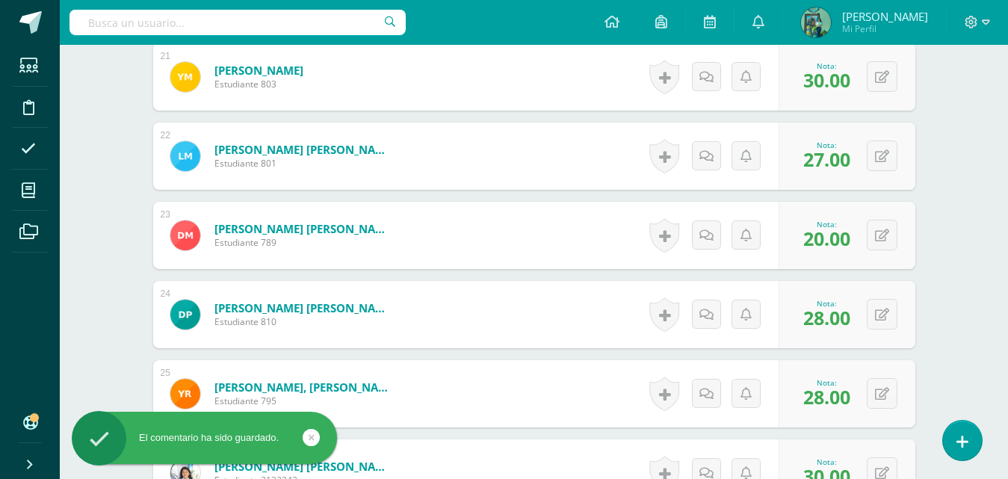
scroll to position [2075, 0]
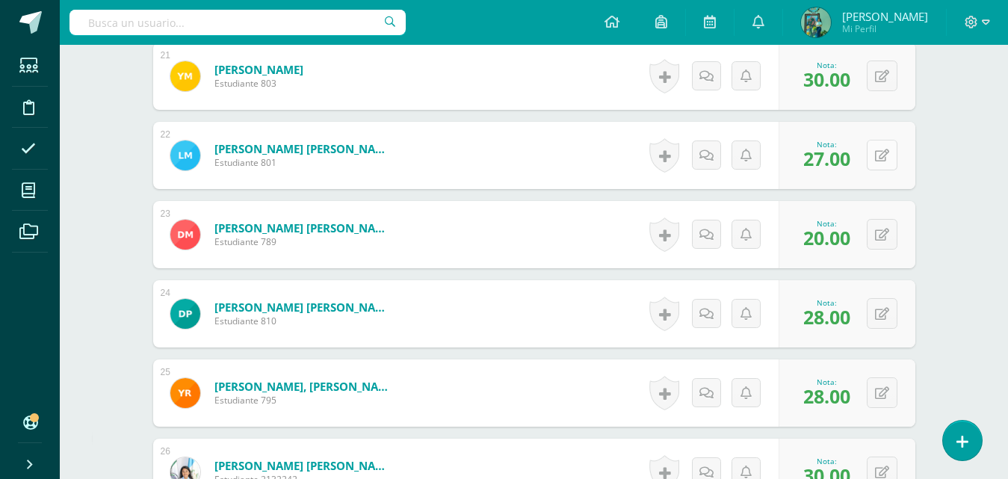
click at [889, 161] on button at bounding box center [882, 155] width 31 height 31
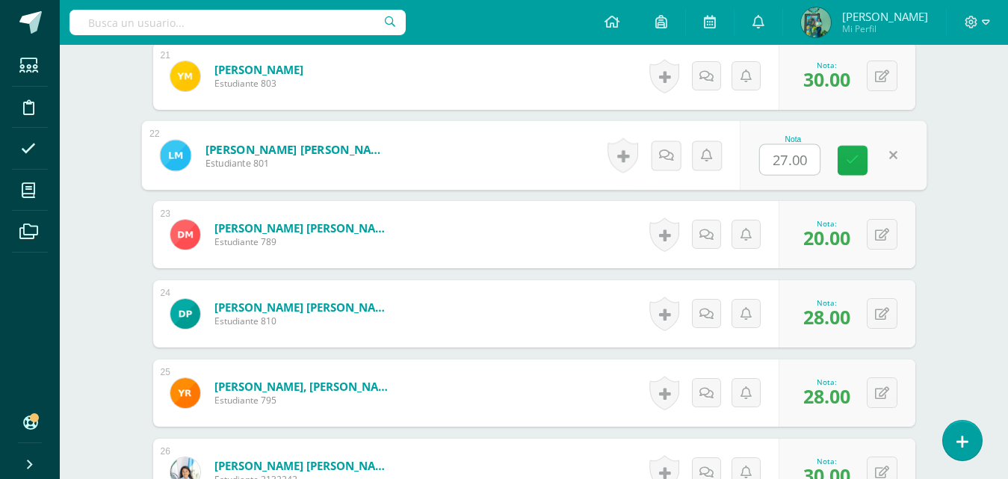
click at [844, 170] on link at bounding box center [852, 161] width 30 height 30
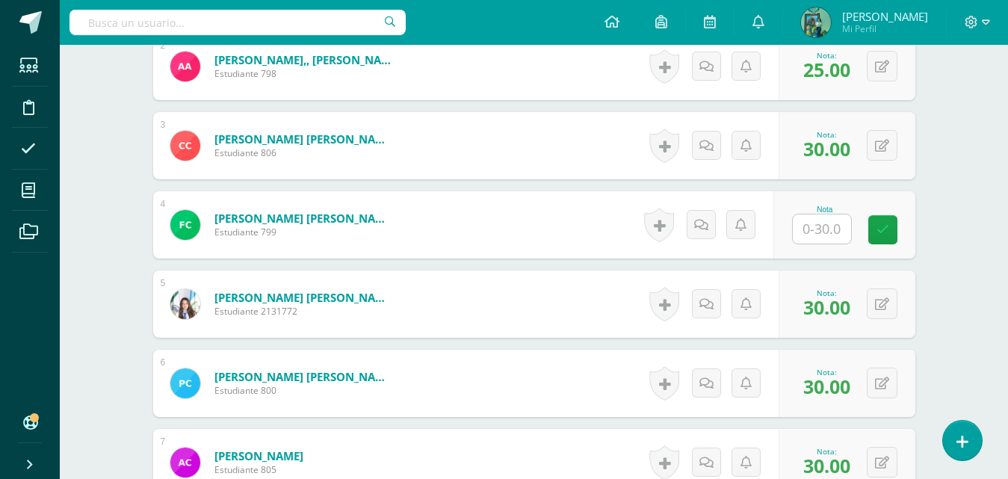
scroll to position [654, 0]
